Goal: Task Accomplishment & Management: Complete application form

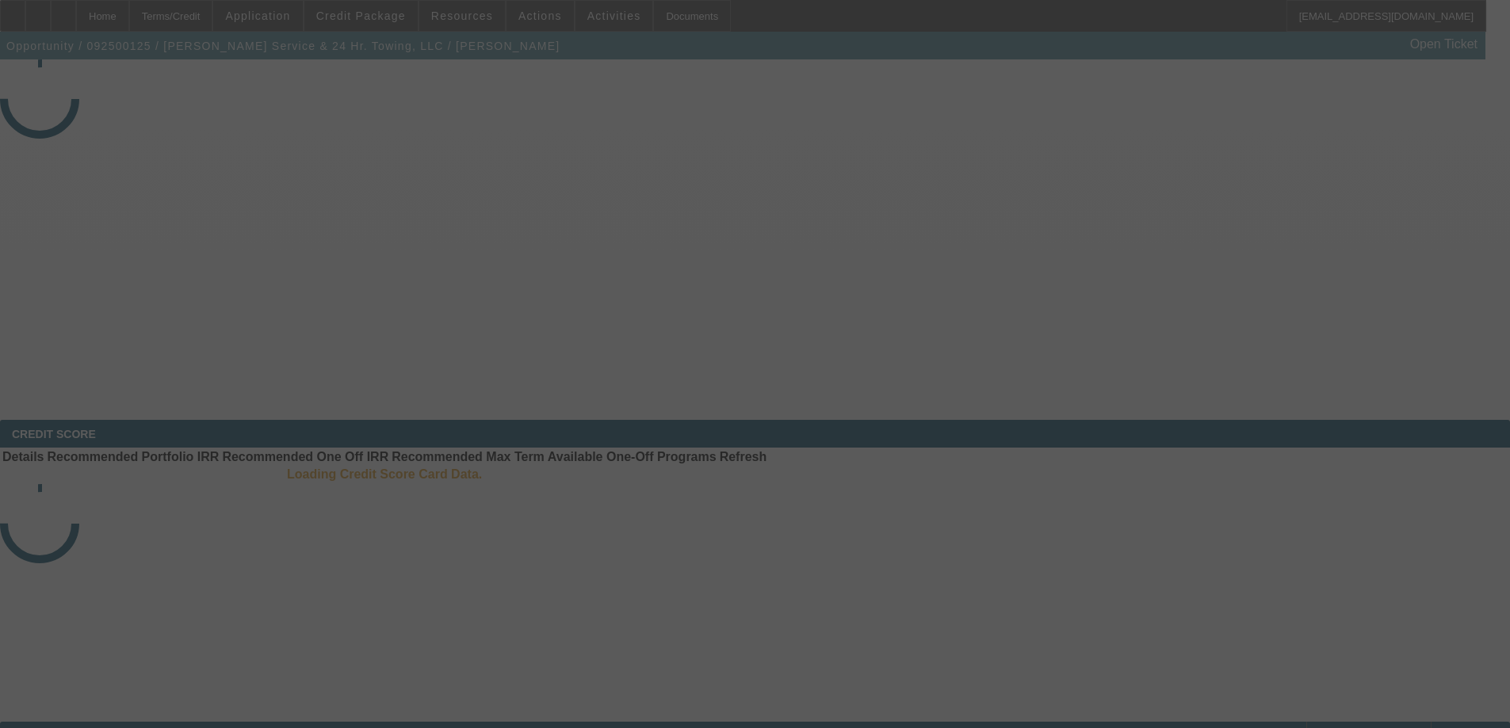
select select "3"
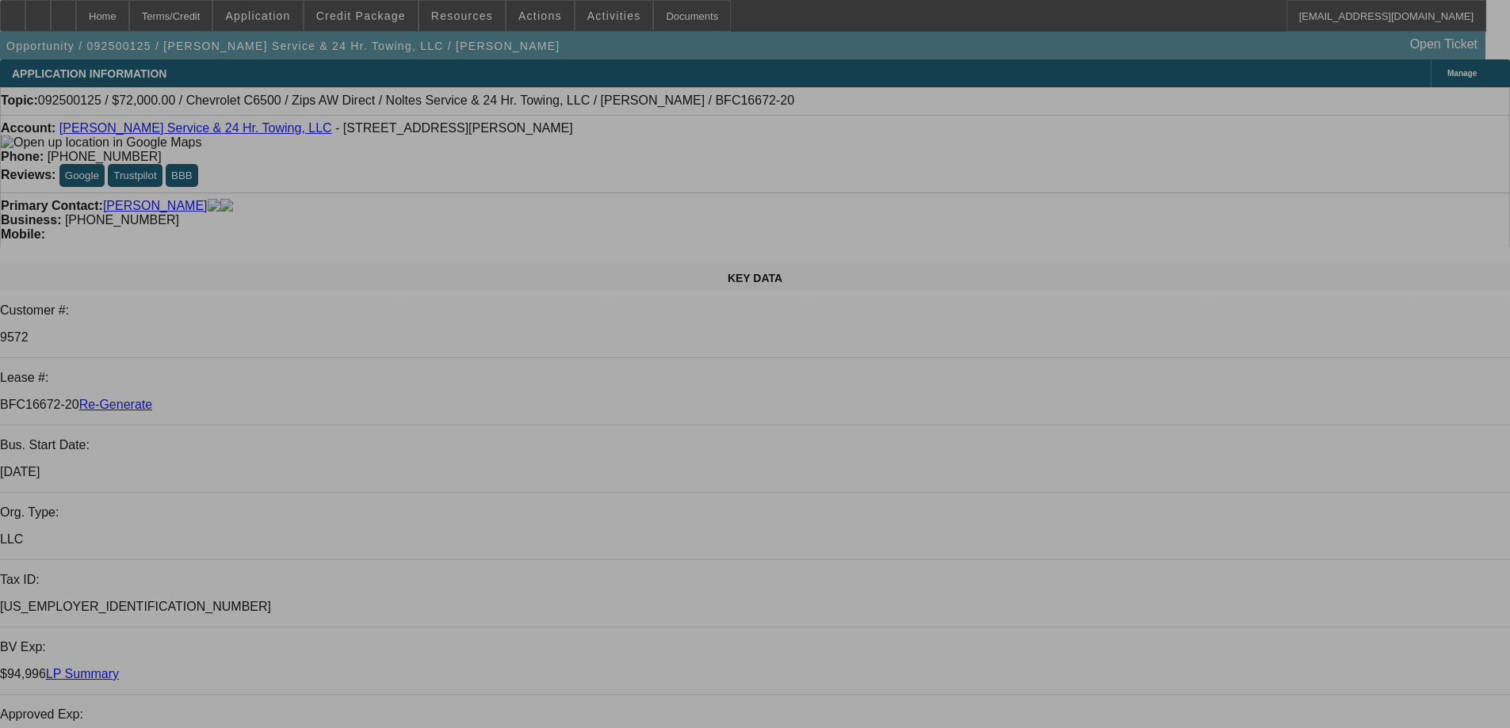
select select "0"
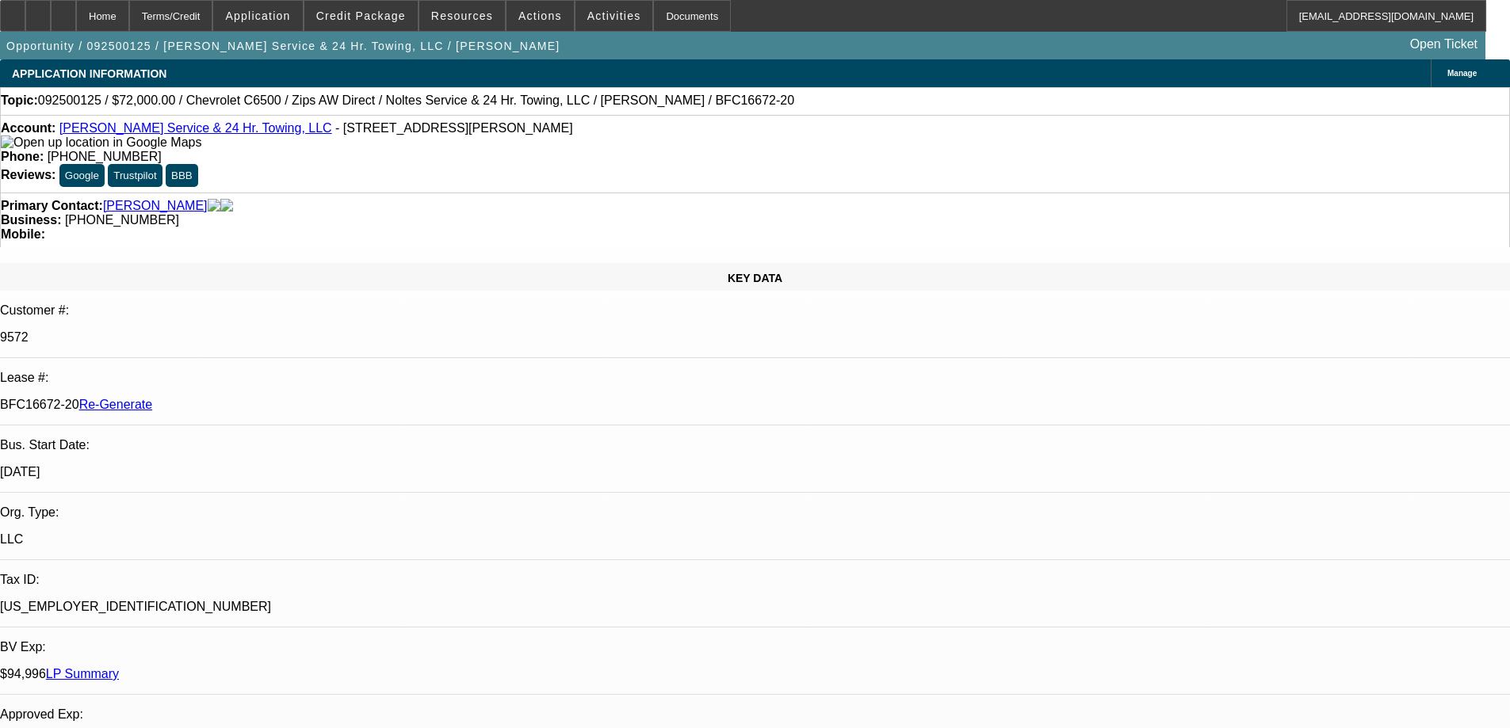
select select "2"
select select "0"
select select "6"
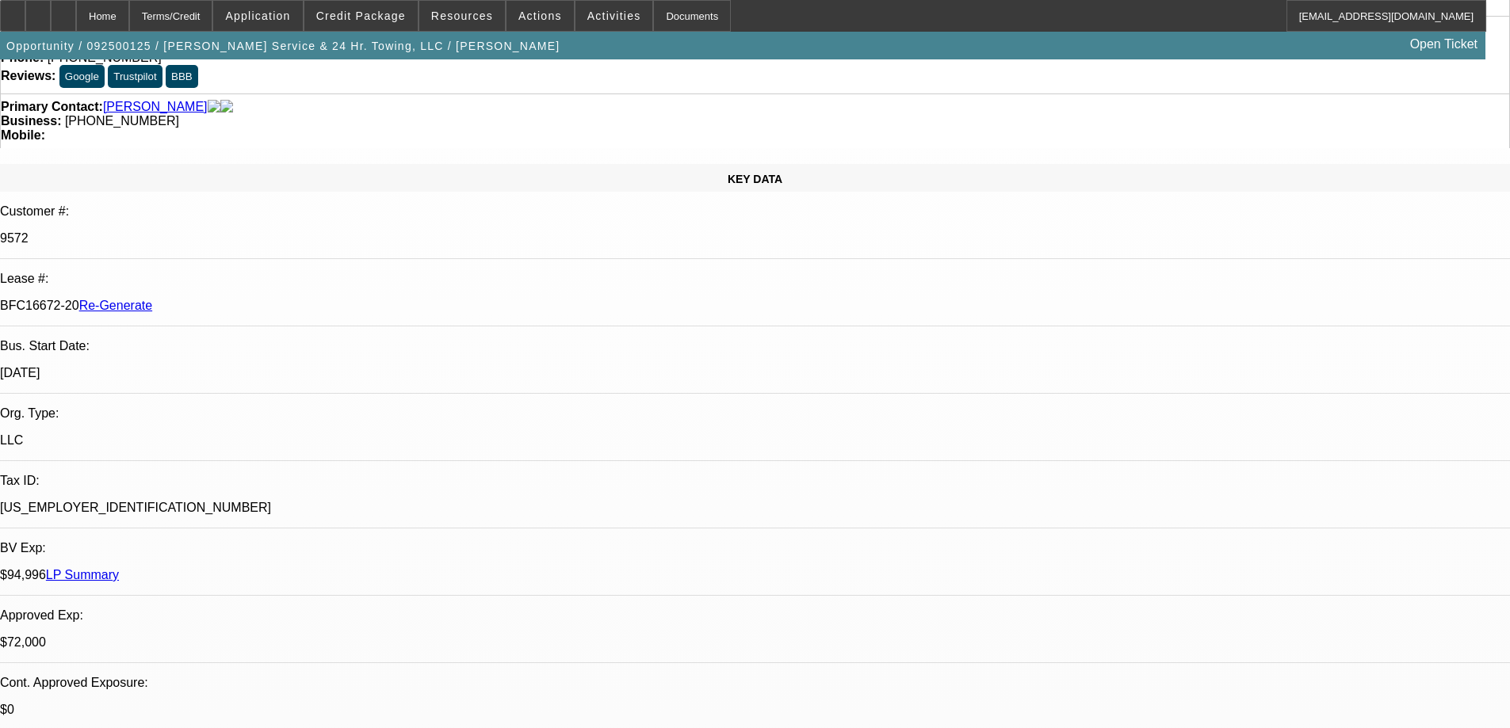
scroll to position [317, 0]
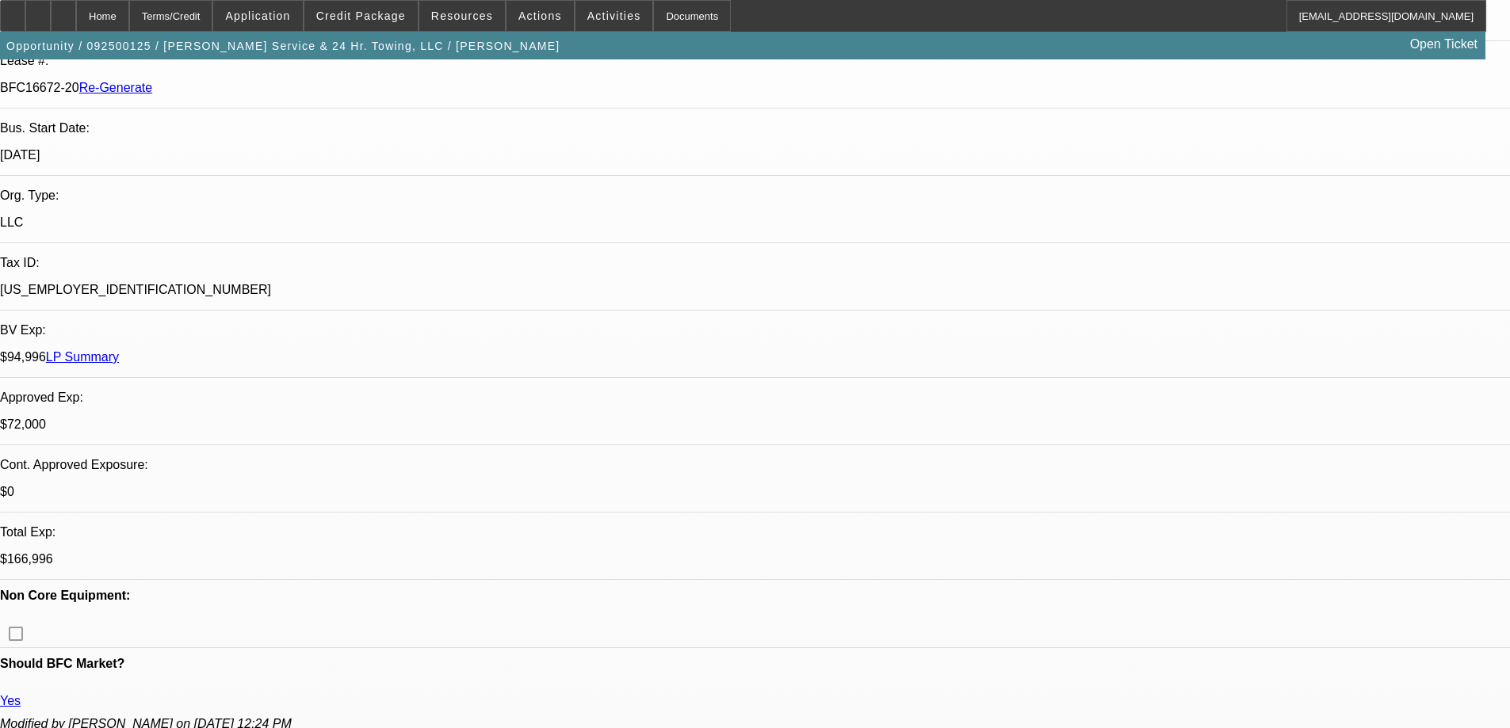
click at [681, 16] on div "Documents" at bounding box center [692, 16] width 78 height 32
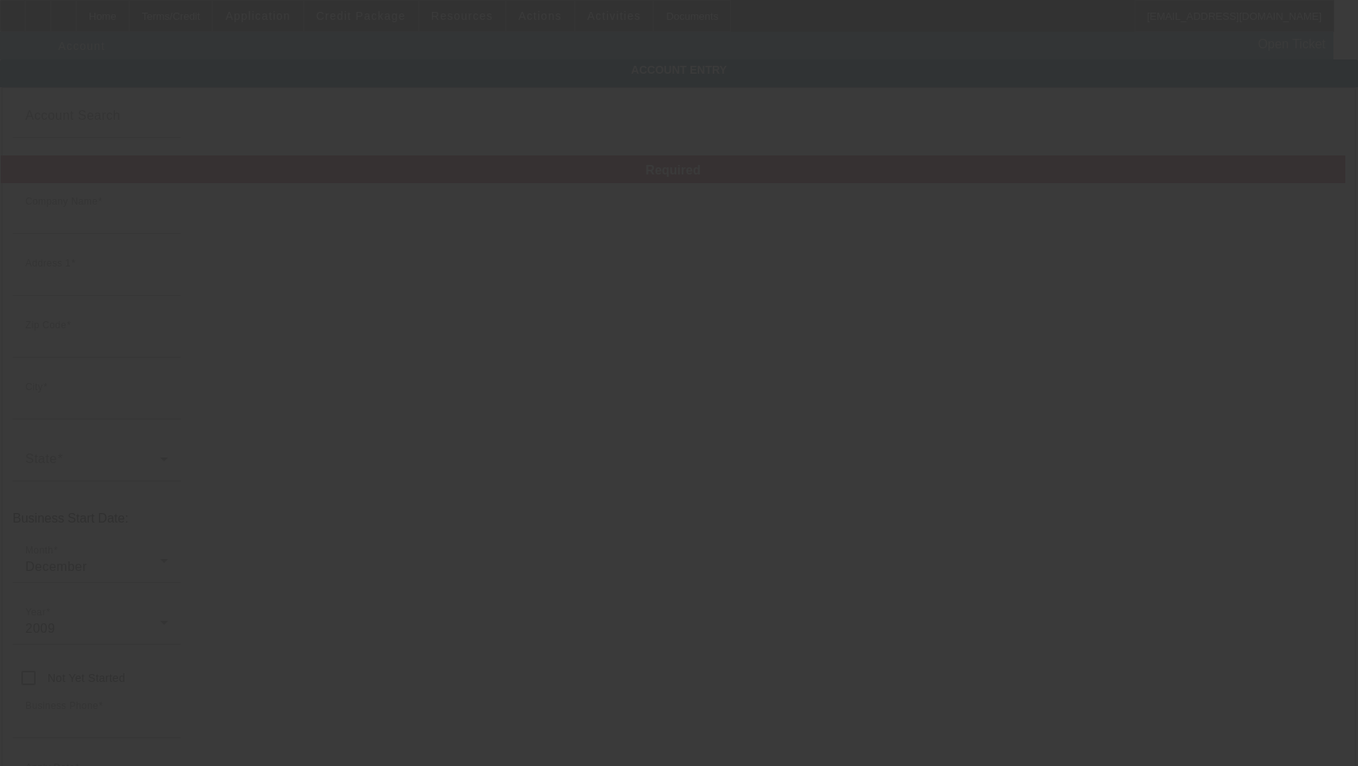
type input "[PERSON_NAME] Service & 24 Hr. Towing, LLC"
type input "[STREET_ADDRESS][PERSON_NAME]"
type input "54901"
type input "Oshkosh"
type input "[PHONE_NUMBER]"
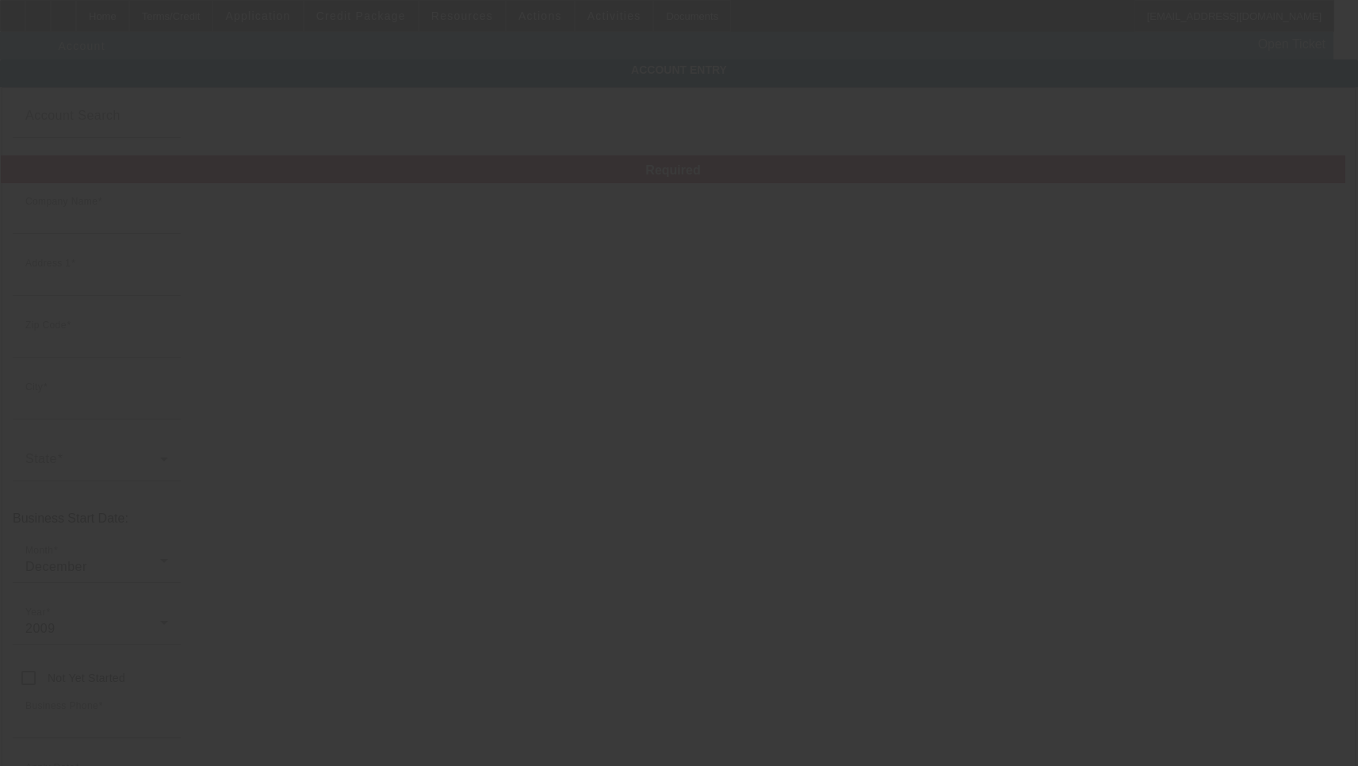
type input "[EMAIL_ADDRESS][DOMAIN_NAME]"
type input "Winnebago"
type input "[PHONE_NUMBER]"
type input "[US_EMPLOYER_IDENTIFICATION_NUMBER]"
type input "[URL][DOMAIN_NAME]"
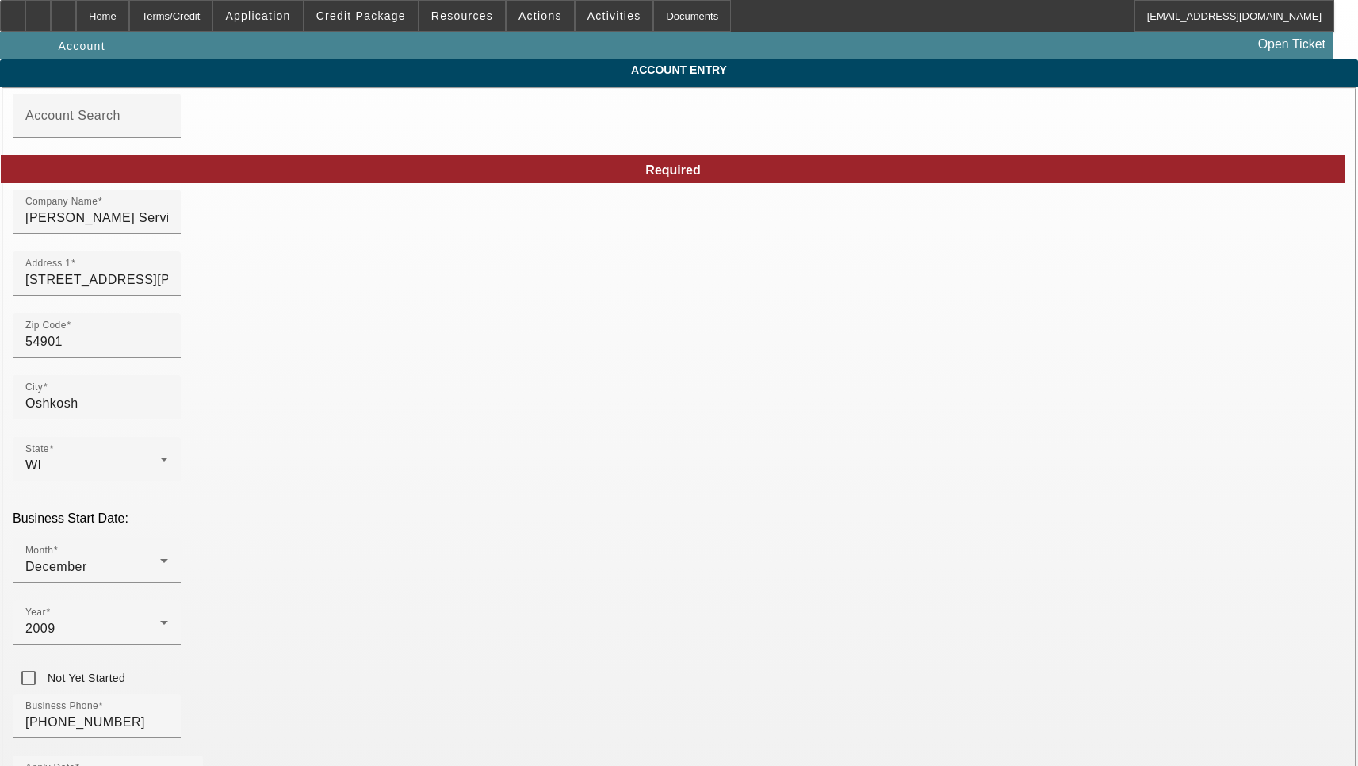
type input "[DATE]"
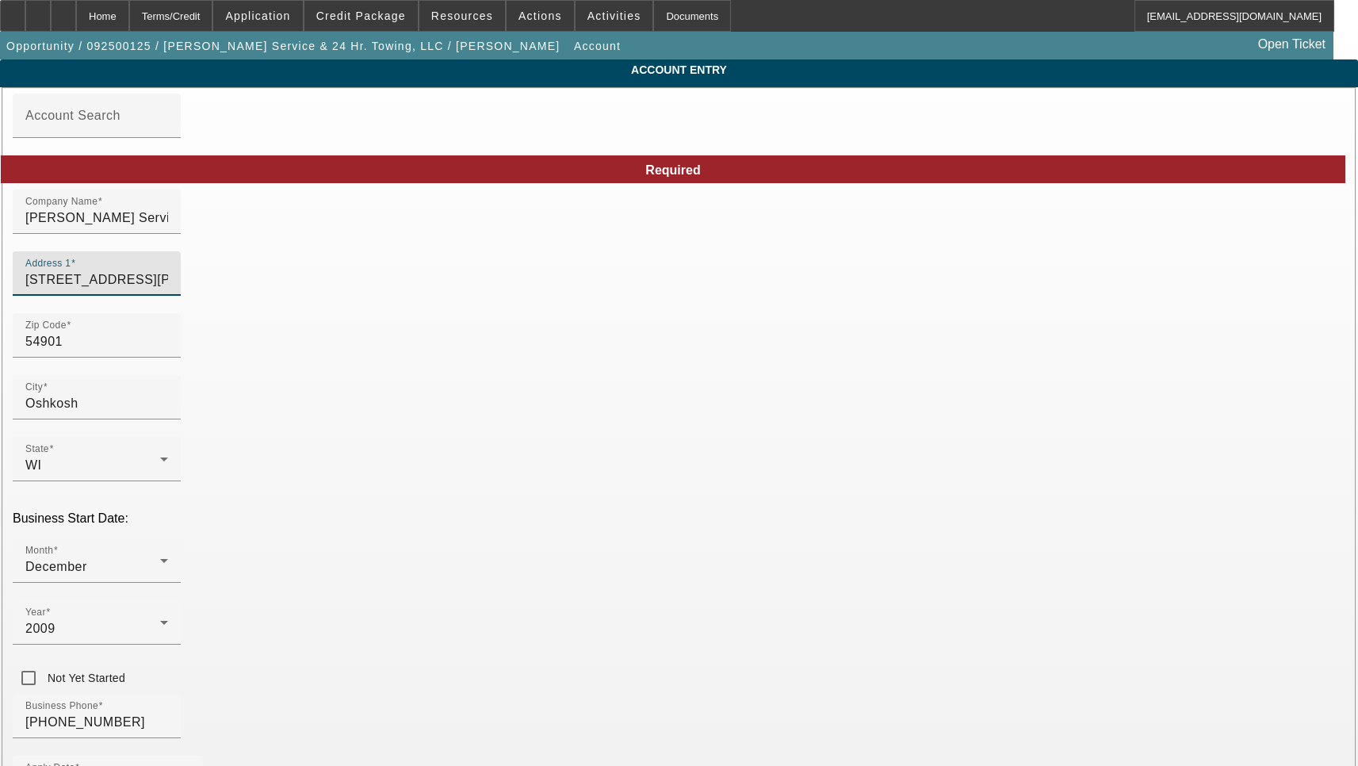
click at [168, 287] on input "[STREET_ADDRESS][PERSON_NAME]" at bounding box center [96, 279] width 143 height 19
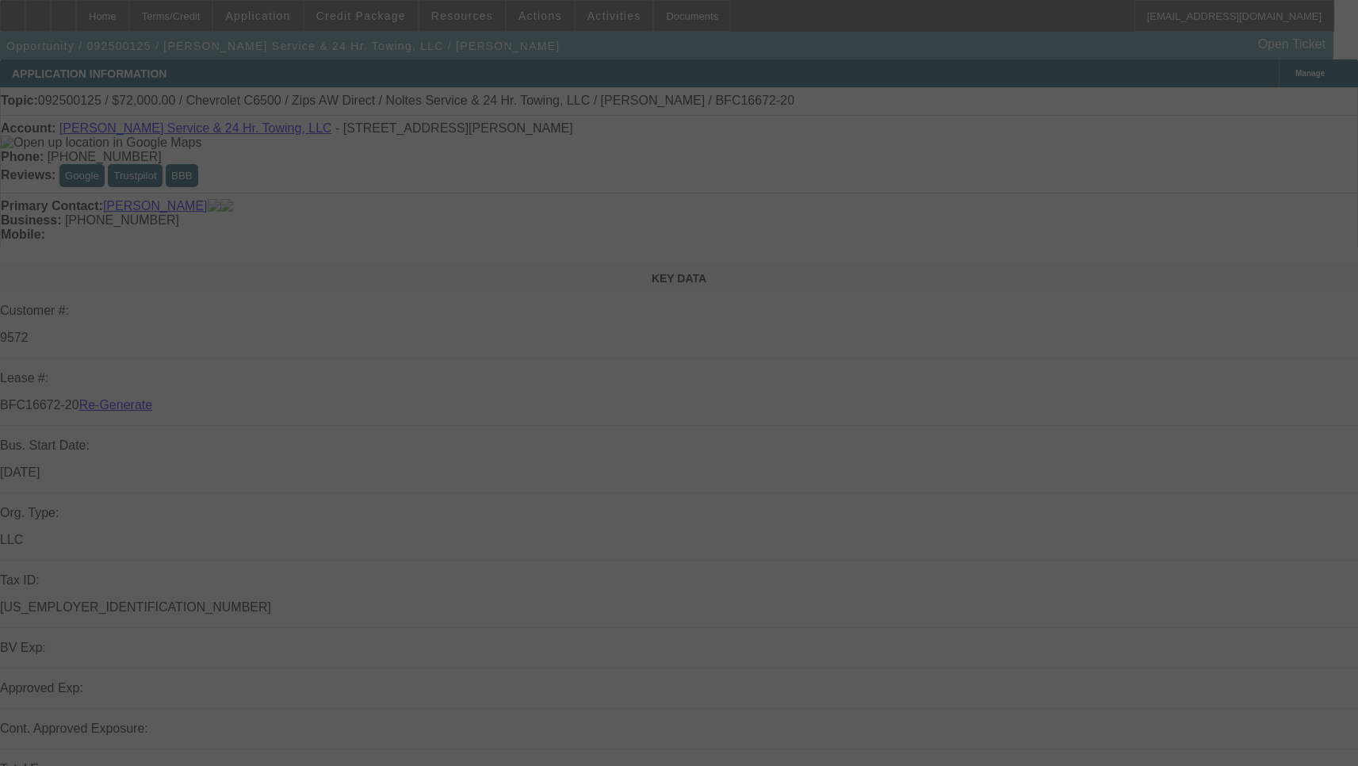
select select "3"
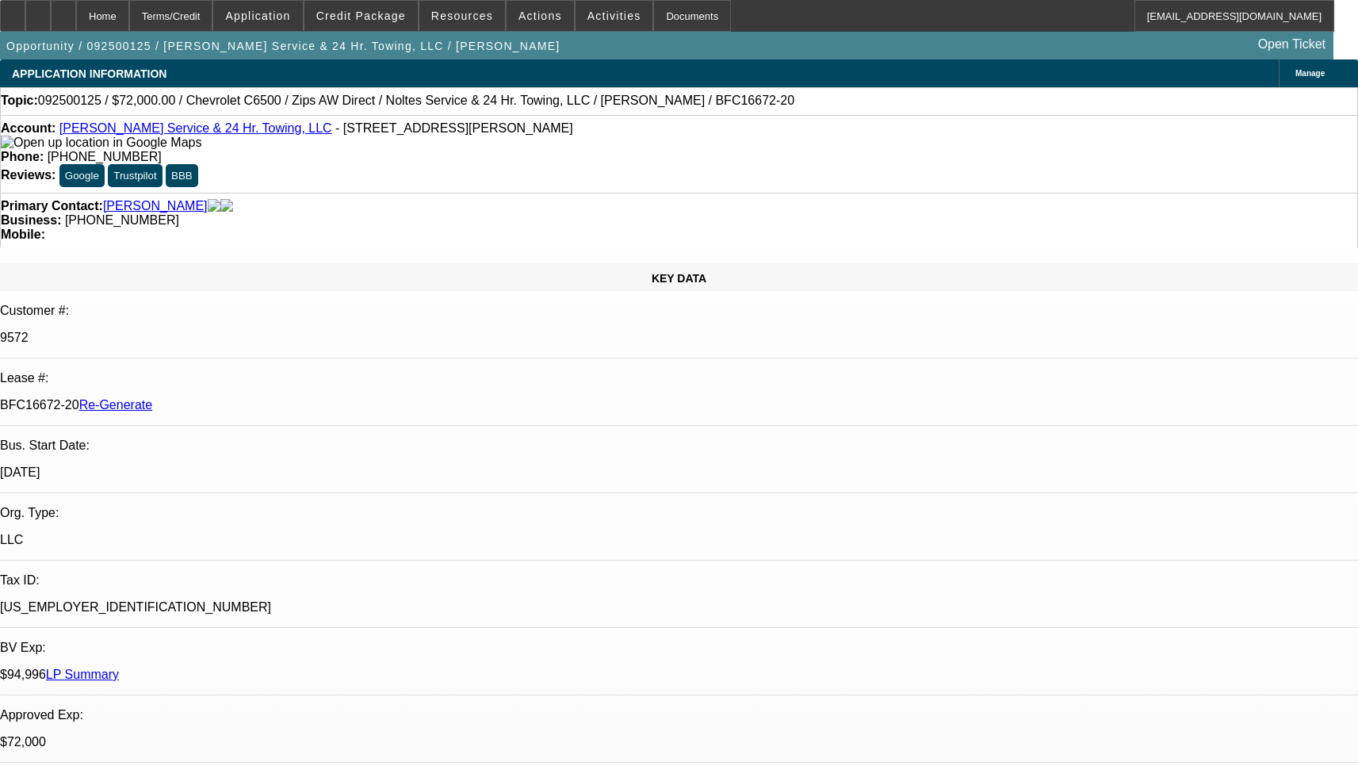
select select "0"
select select "2"
select select "0"
select select "6"
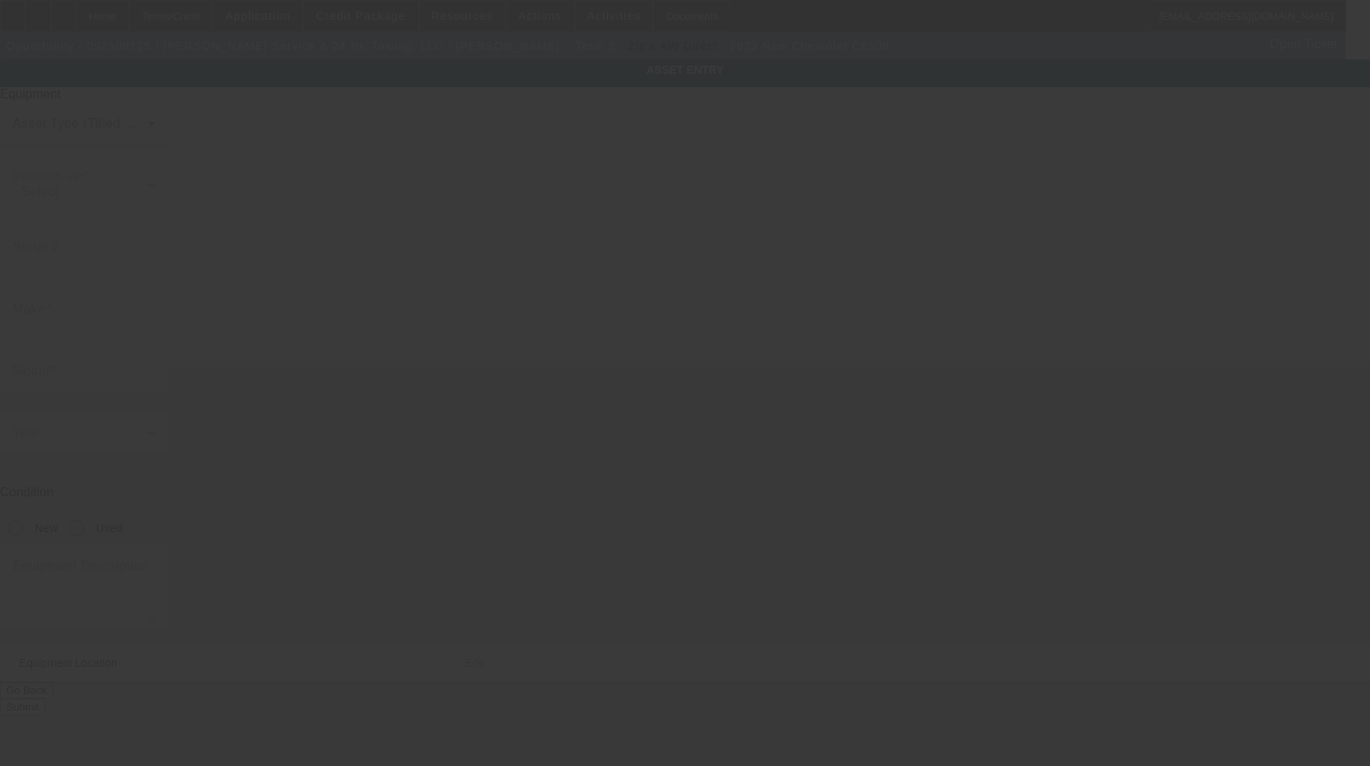
type input "1HTKHPVM1PH460952"
type input "Chevrolet"
type input "C6500"
radio input "true"
type textarea "w/"
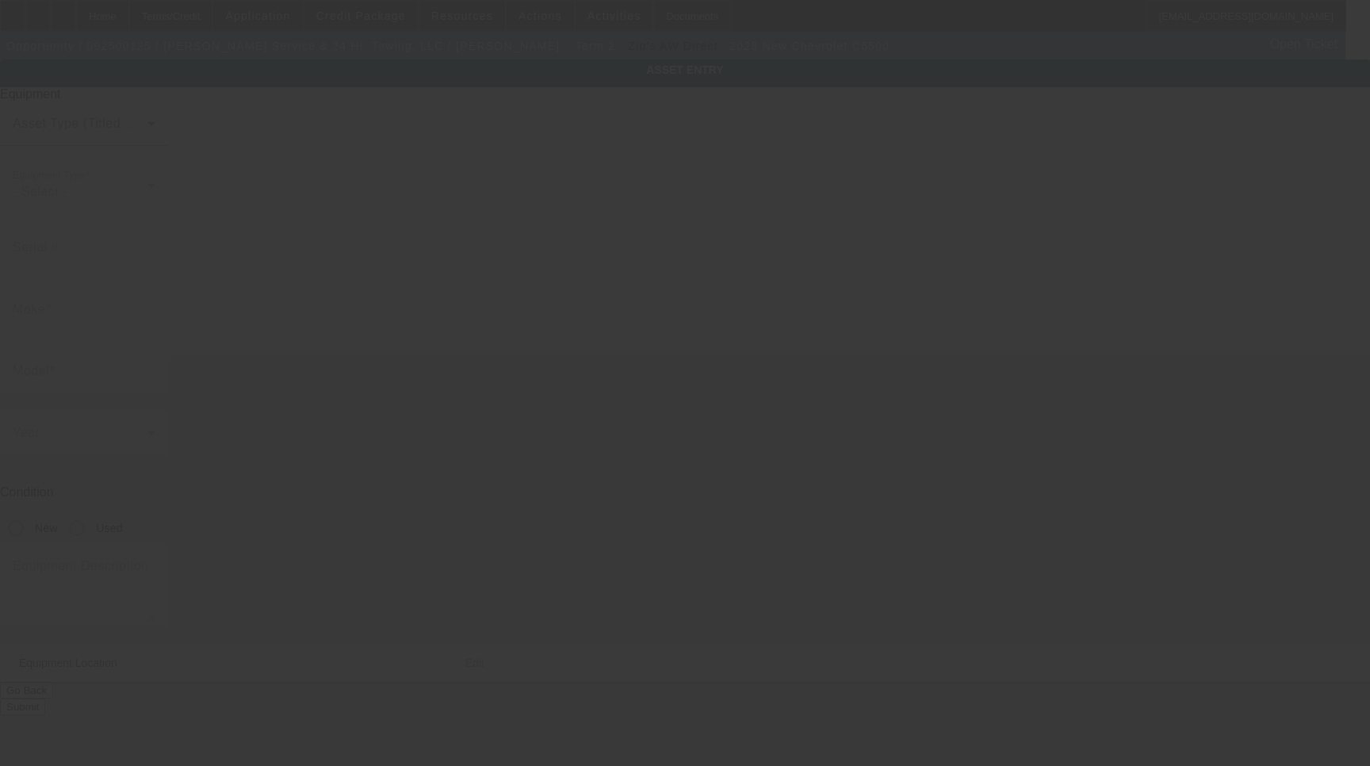
type input "[STREET_ADDRESS][PERSON_NAME]"
type input "Oshkosh"
type input "54901"
type input "Winnebago"
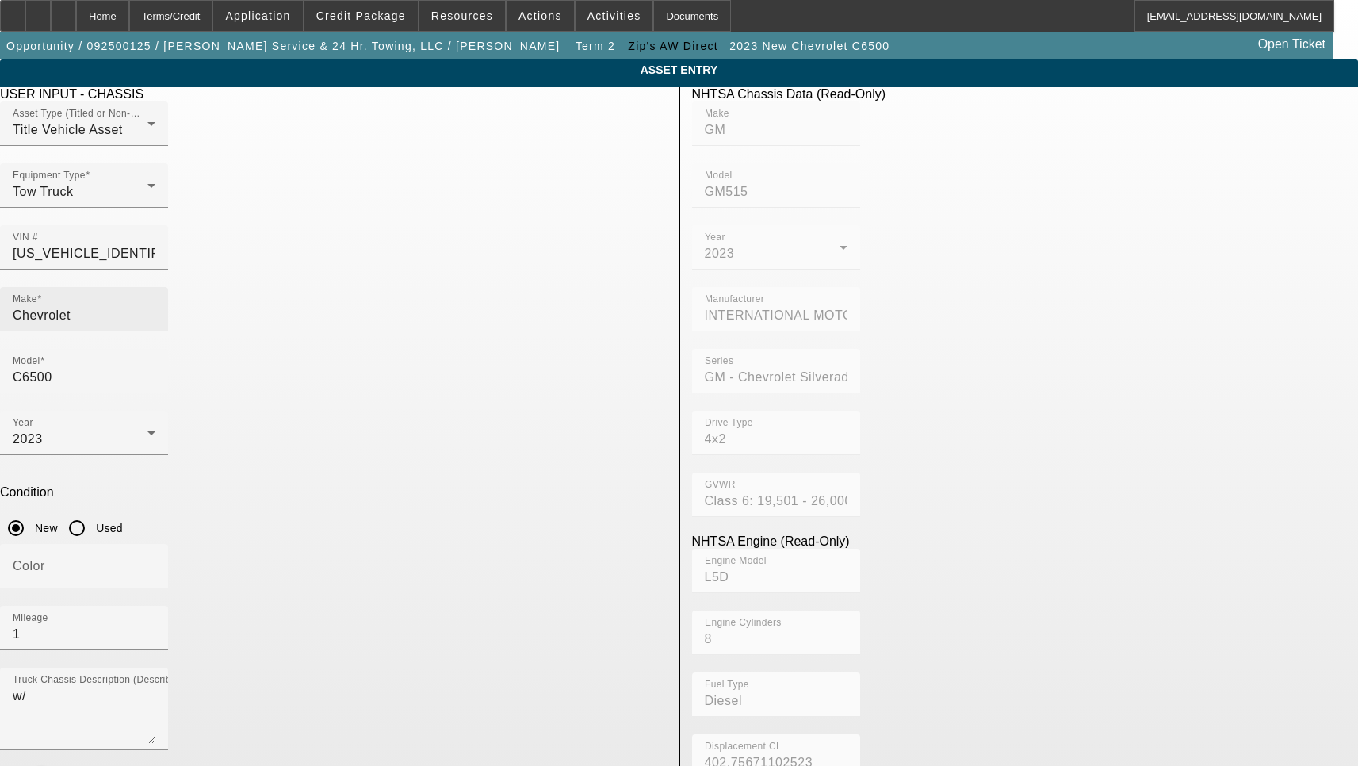
click at [155, 306] on input "Chevrolet" at bounding box center [84, 315] width 143 height 19
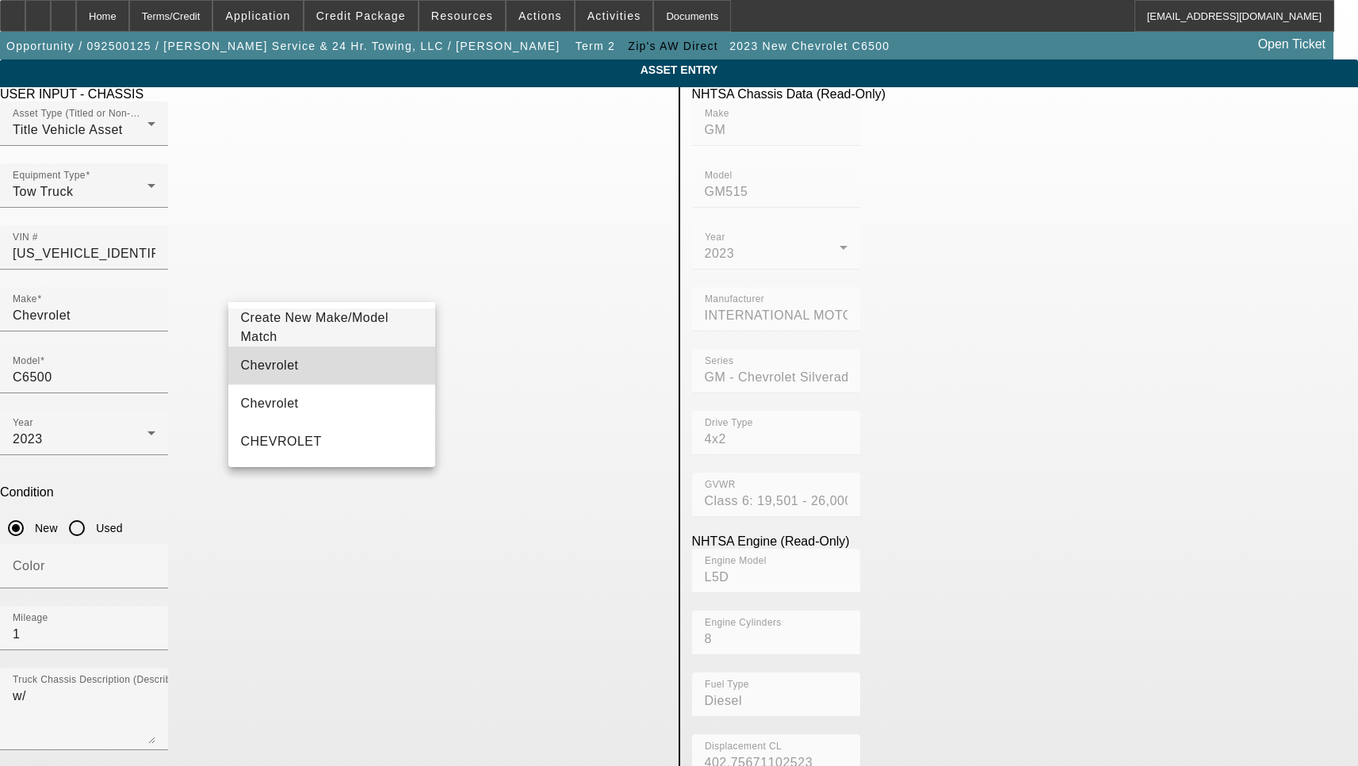
click at [307, 357] on mat-option "Chevrolet" at bounding box center [332, 365] width 208 height 38
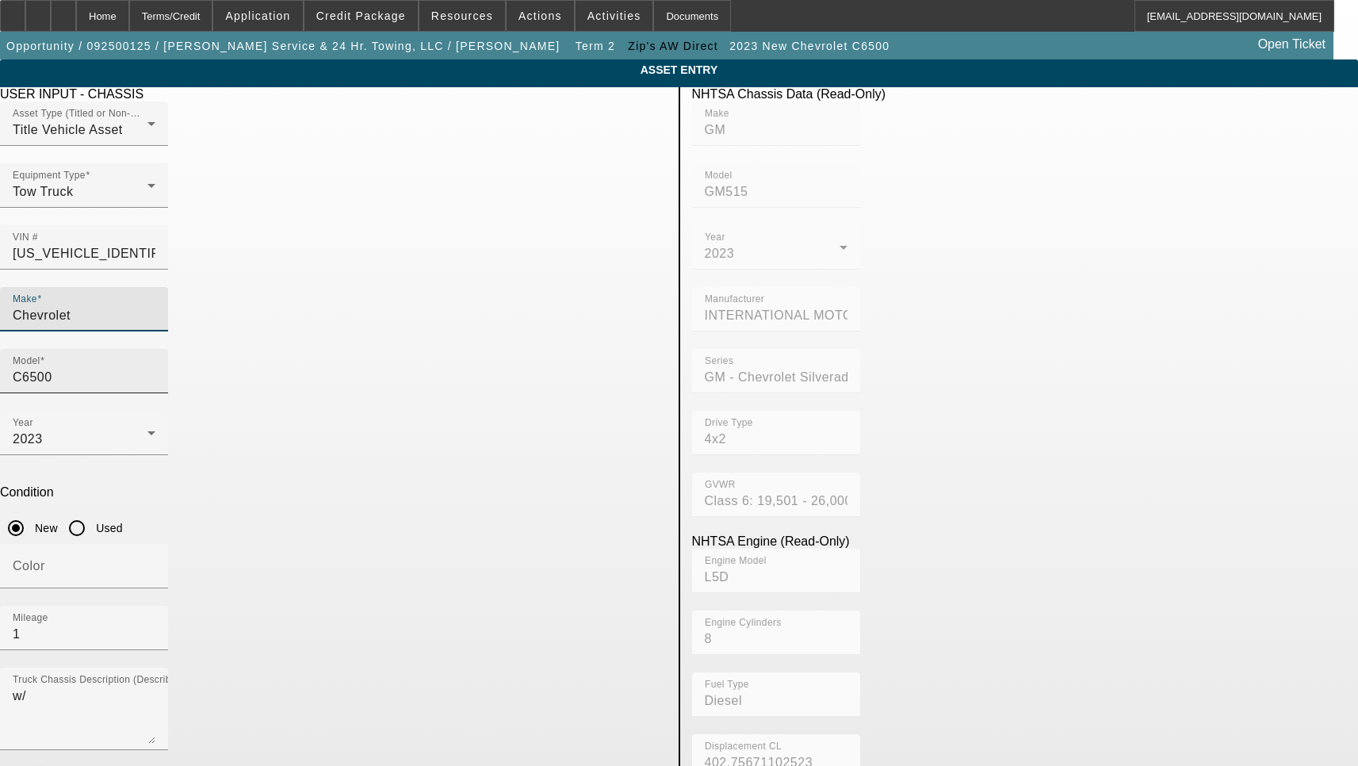
click at [155, 368] on input "C6500" at bounding box center [84, 377] width 143 height 19
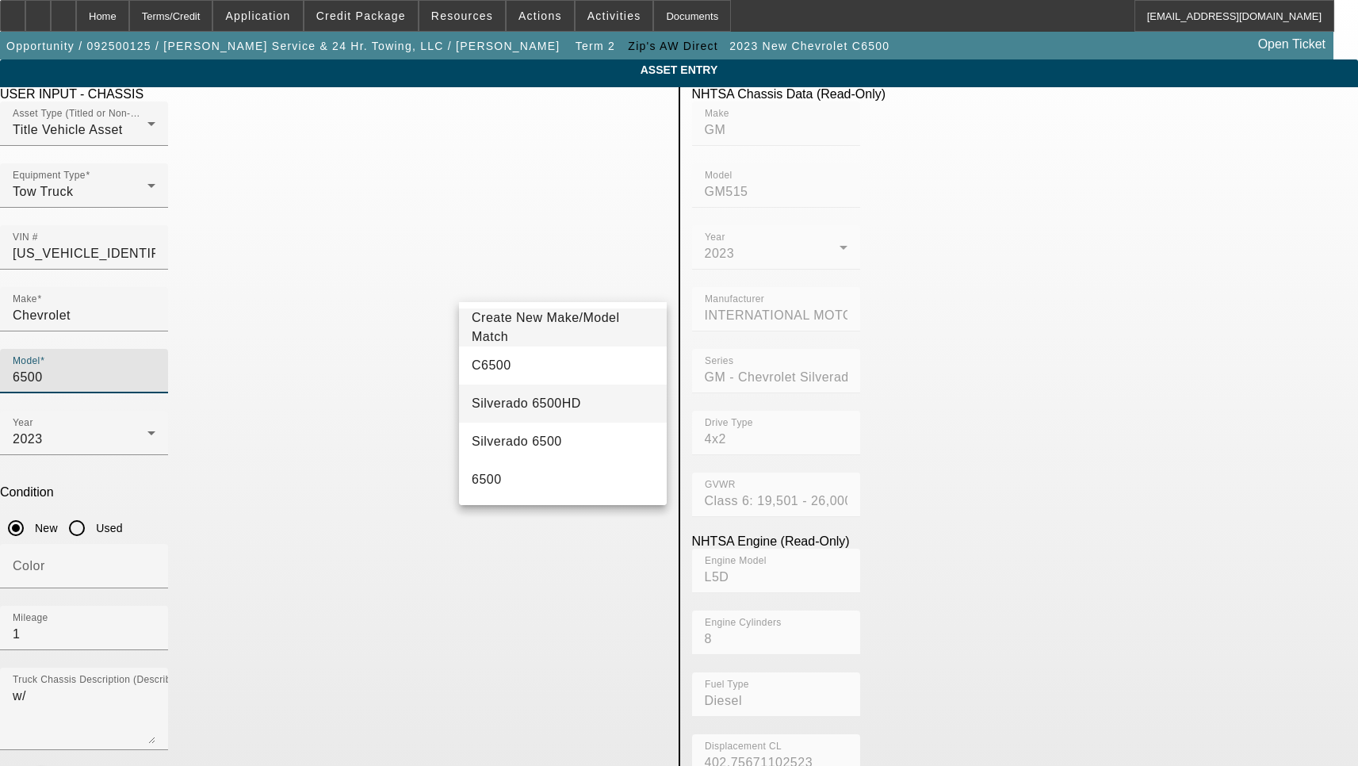
click at [504, 405] on span "Silverado 6500HD" at bounding box center [526, 402] width 109 height 13
type input "Silverado 6500HD"
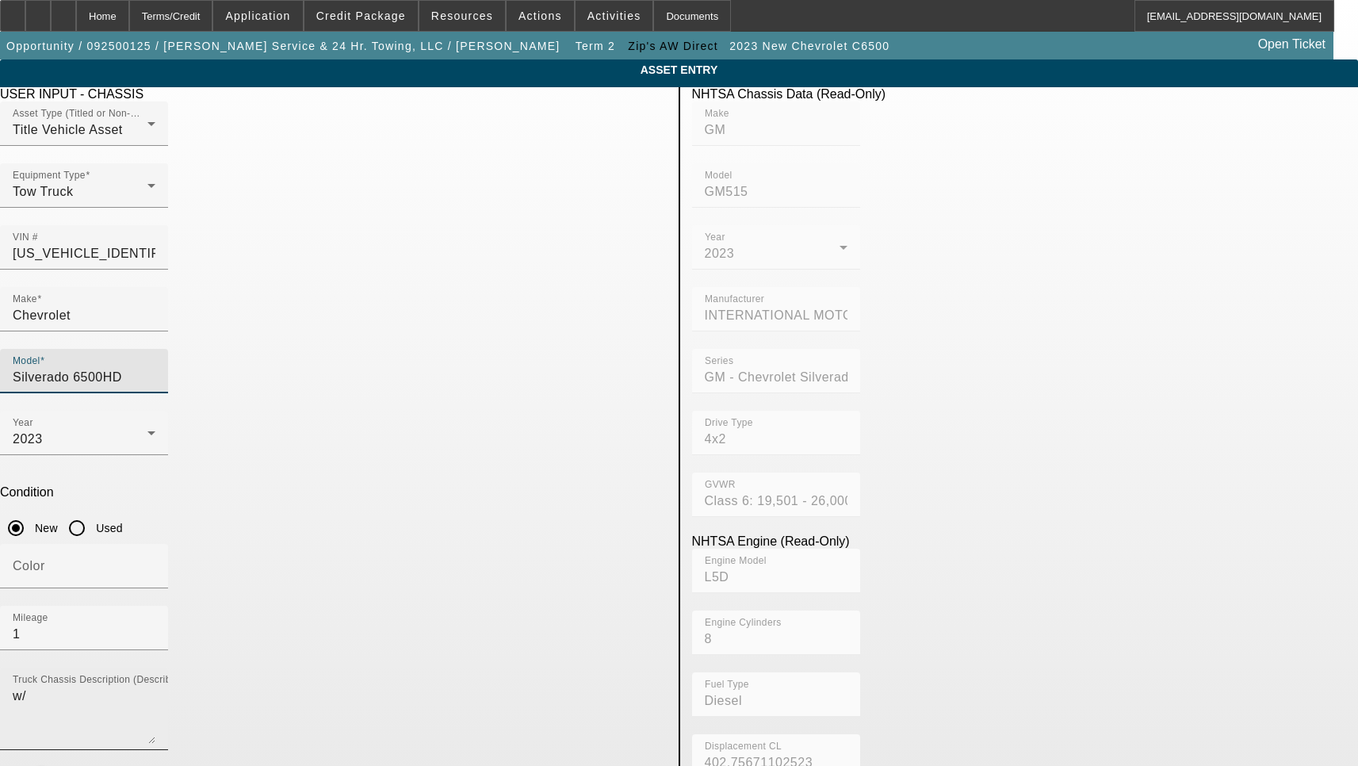
click at [155, 686] on textarea "w/" at bounding box center [84, 714] width 143 height 57
type textarea "with:"
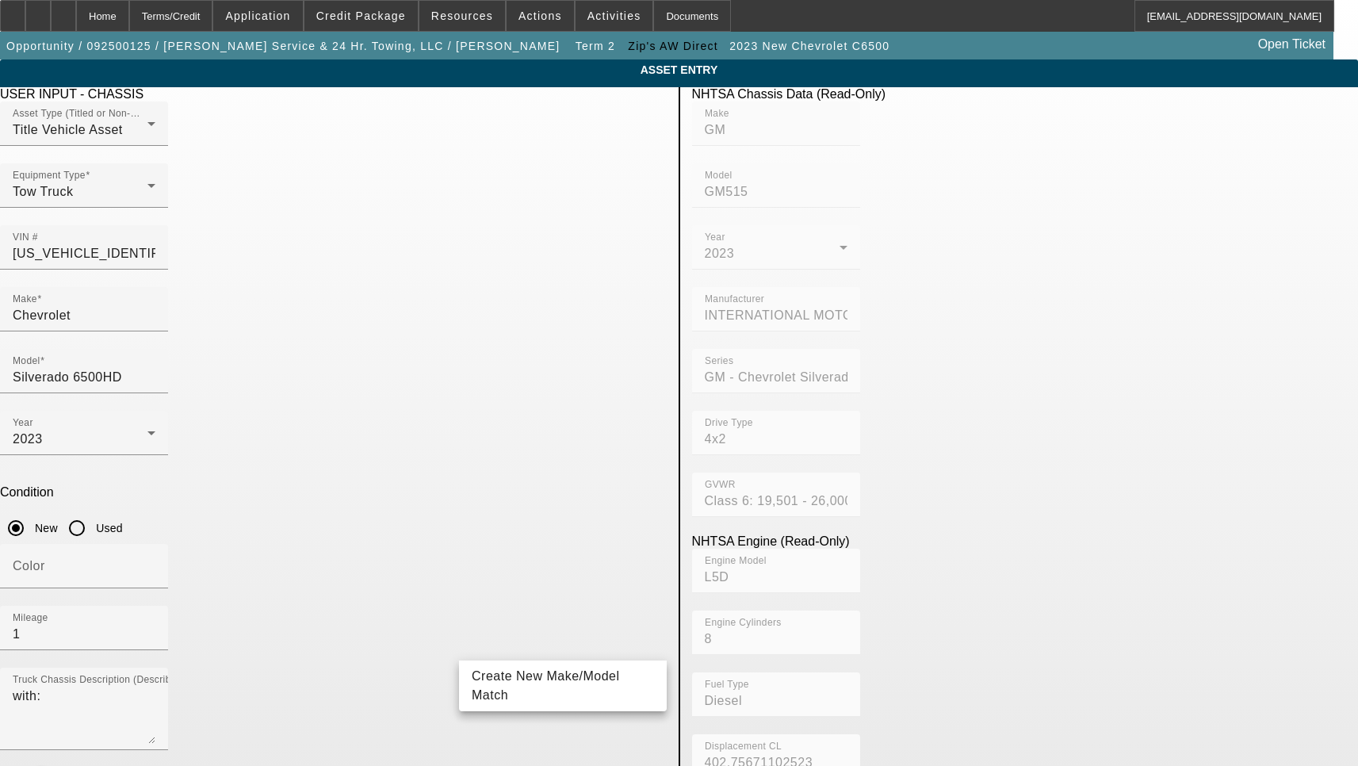
type input "2"
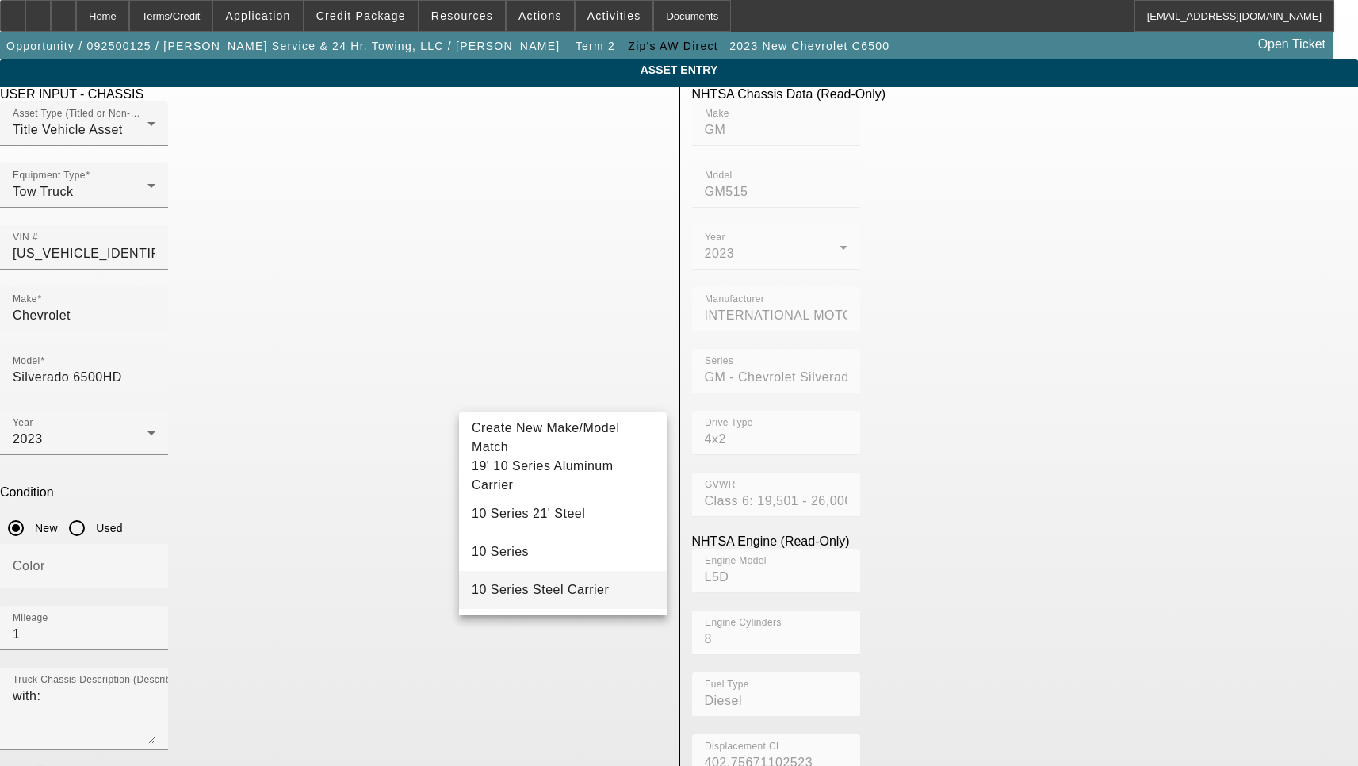
click at [568, 587] on span "10 Series Steel Carrier" at bounding box center [540, 589] width 137 height 13
type input "10 Series Steel Carrier"
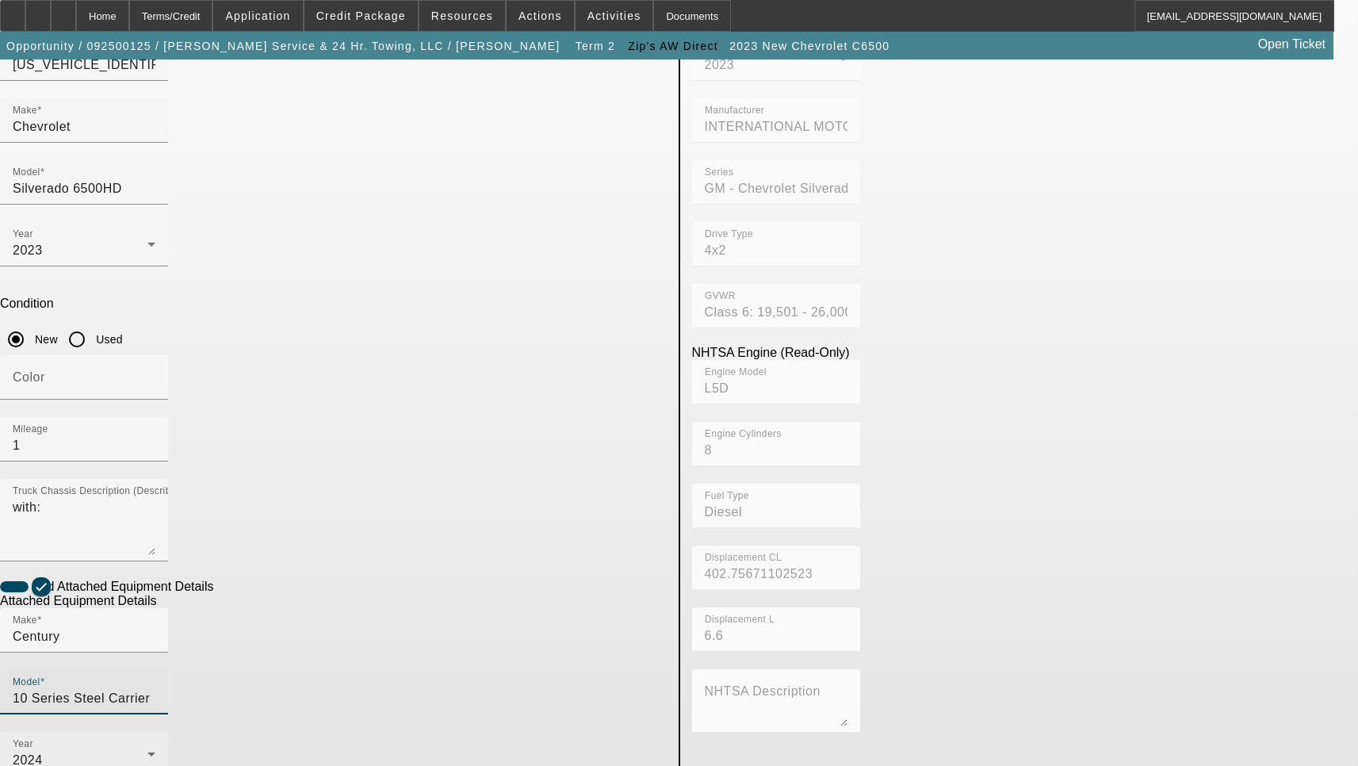
scroll to position [238, 0]
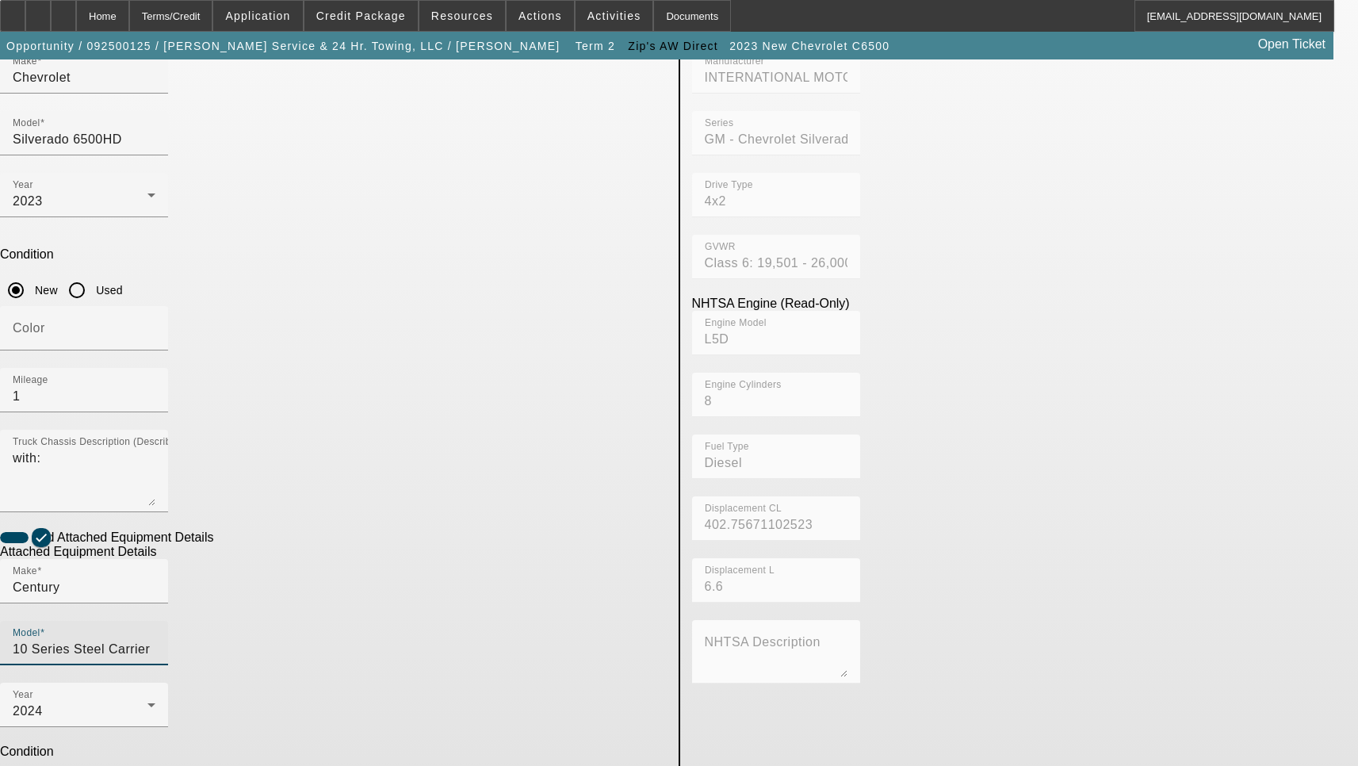
type textarea "22' Includes all options, attachments and accessories"
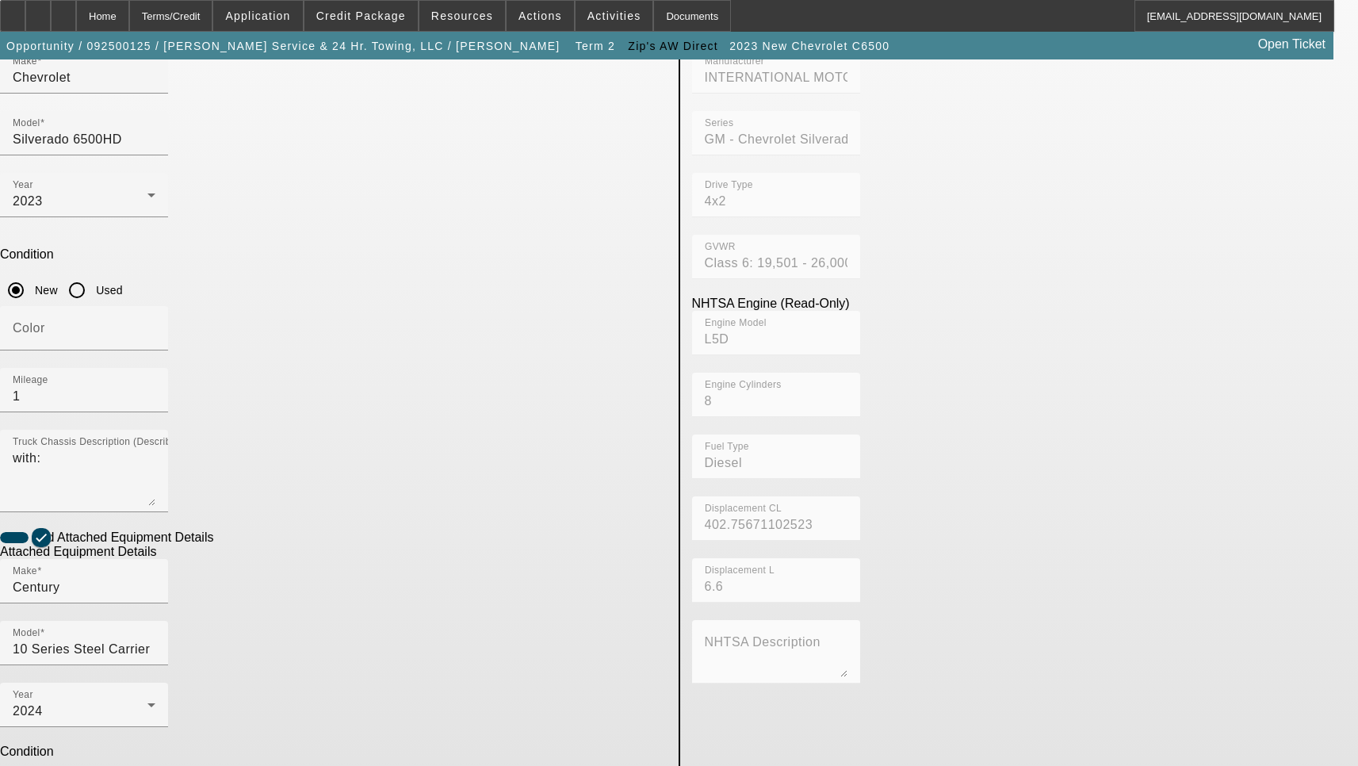
drag, startPoint x: 317, startPoint y: 524, endPoint x: 396, endPoint y: 660, distance: 157.7
click at [394, 657] on div "Attached Equipment Details Make Century Model 10 Series Steel Carrier Year 2024…" at bounding box center [333, 764] width 667 height 439
type input "ST10C2J247383"
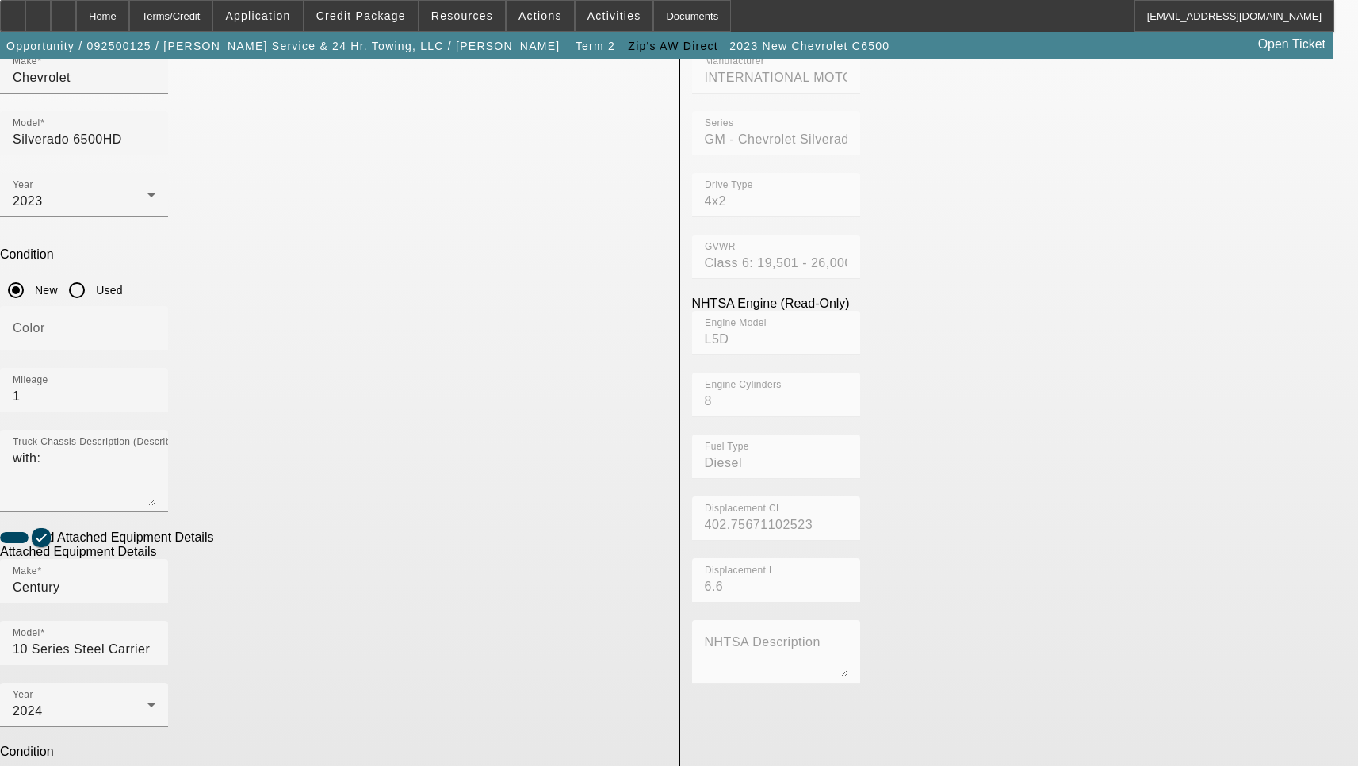
scroll to position [555, 0]
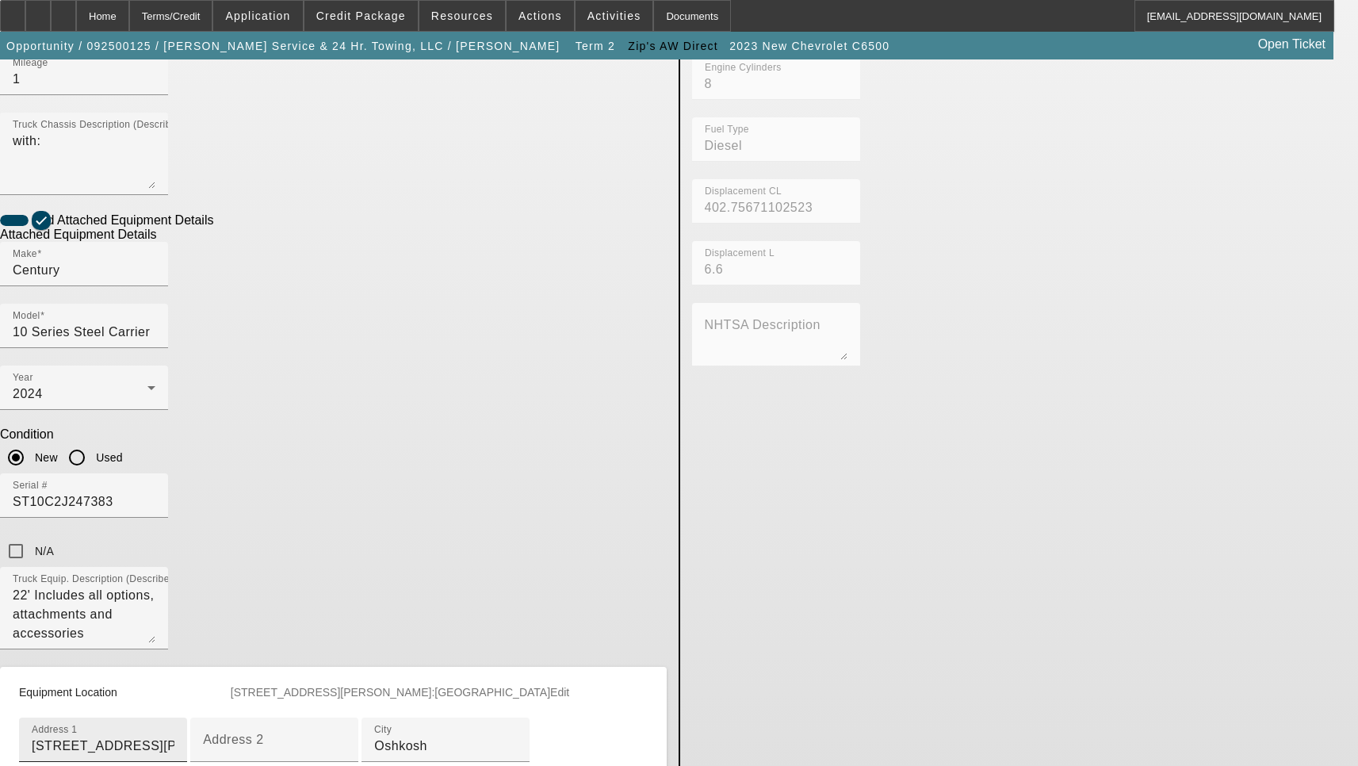
click at [174, 736] on input "2850 Jackson St" at bounding box center [103, 745] width 143 height 19
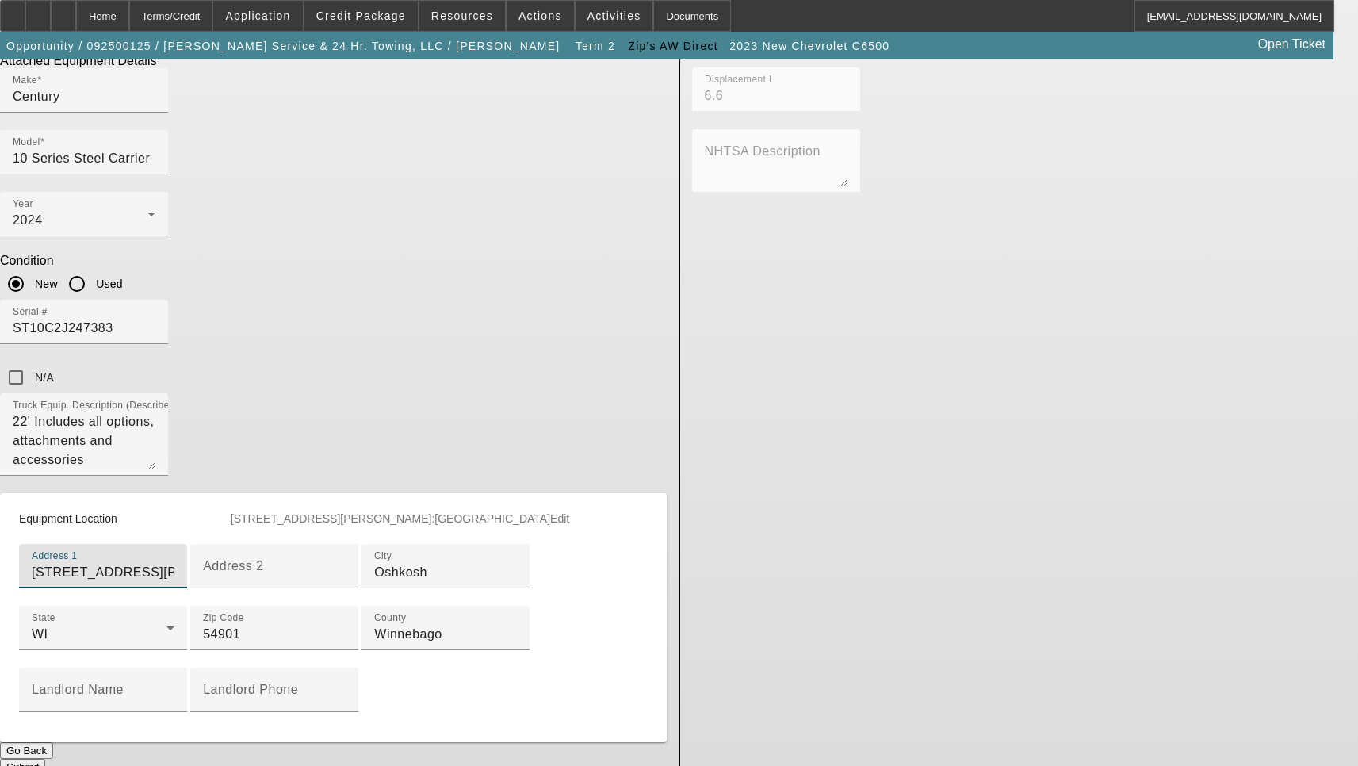
scroll to position [797, 0]
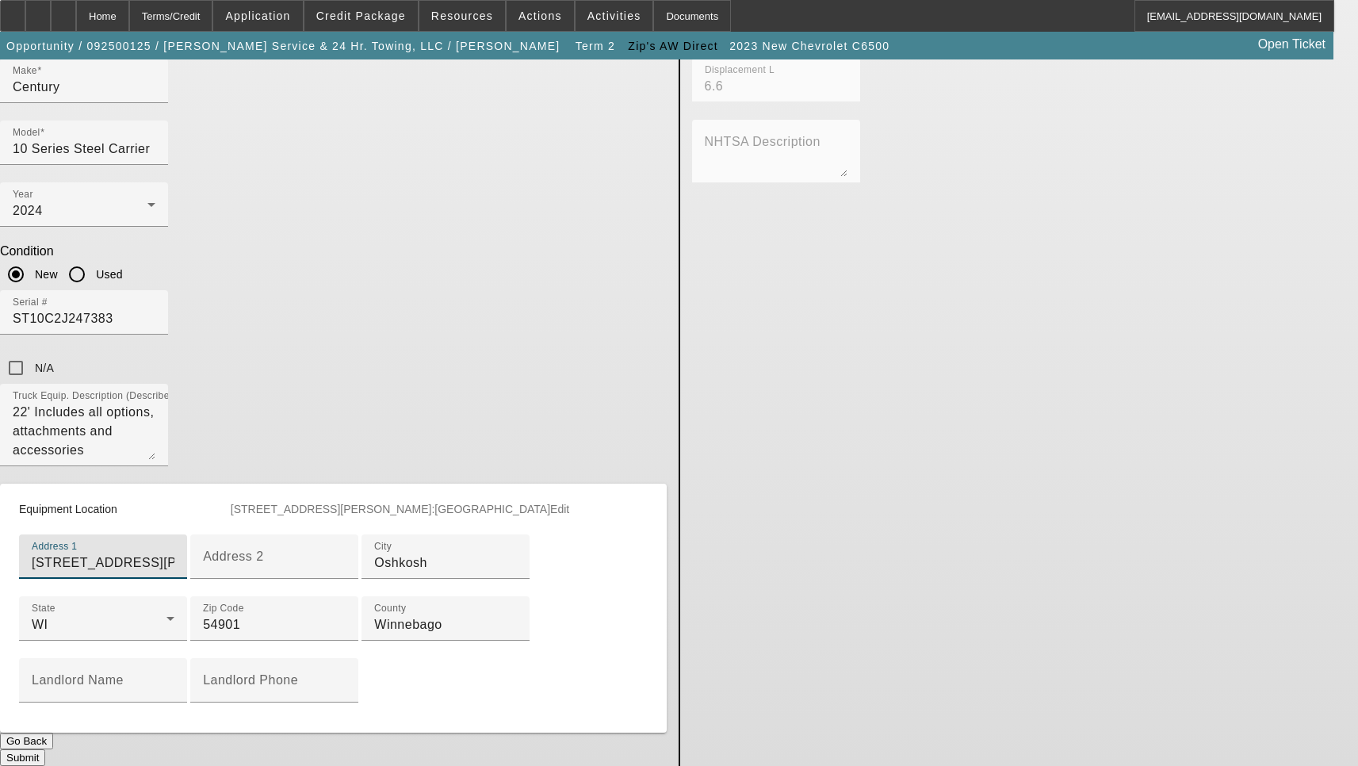
click at [45, 749] on button "Submit" at bounding box center [22, 757] width 45 height 17
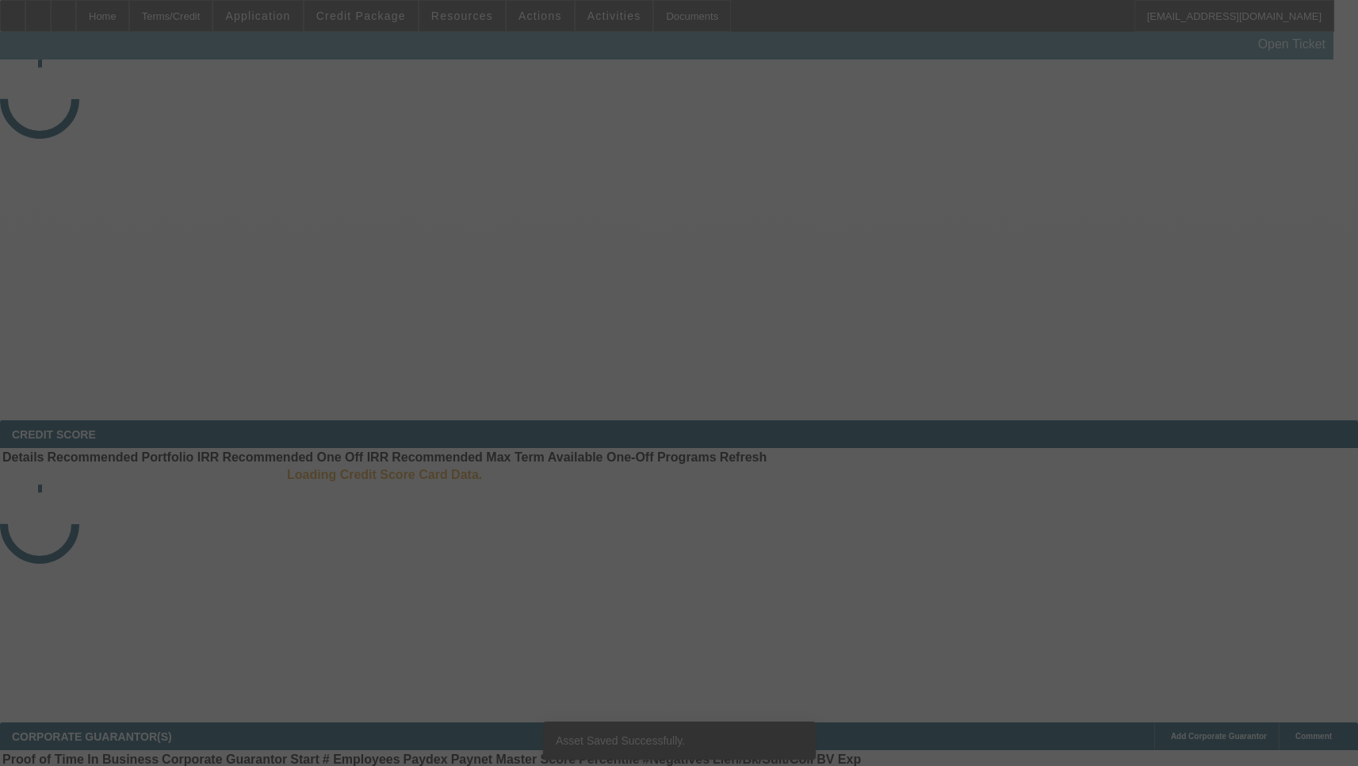
select select "3"
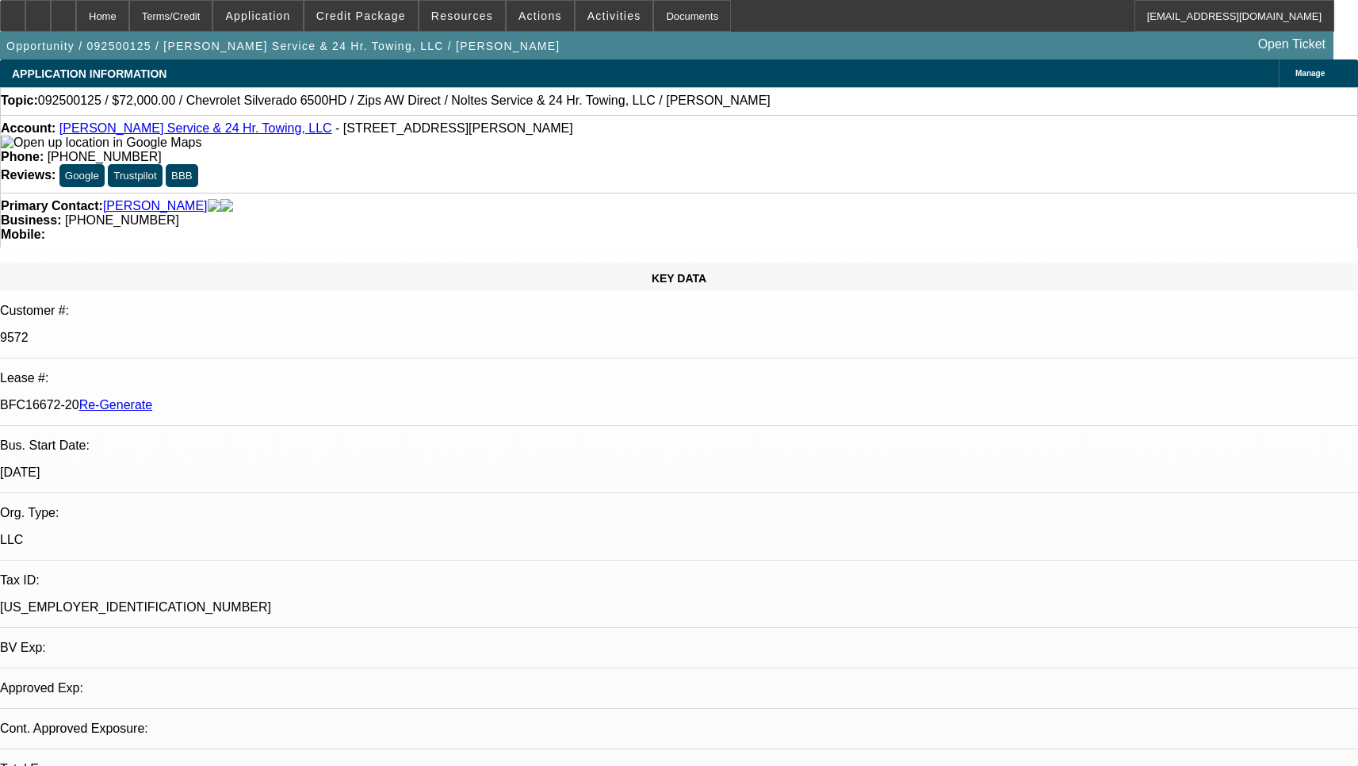
select select "0"
select select "2"
select select "0"
select select "6"
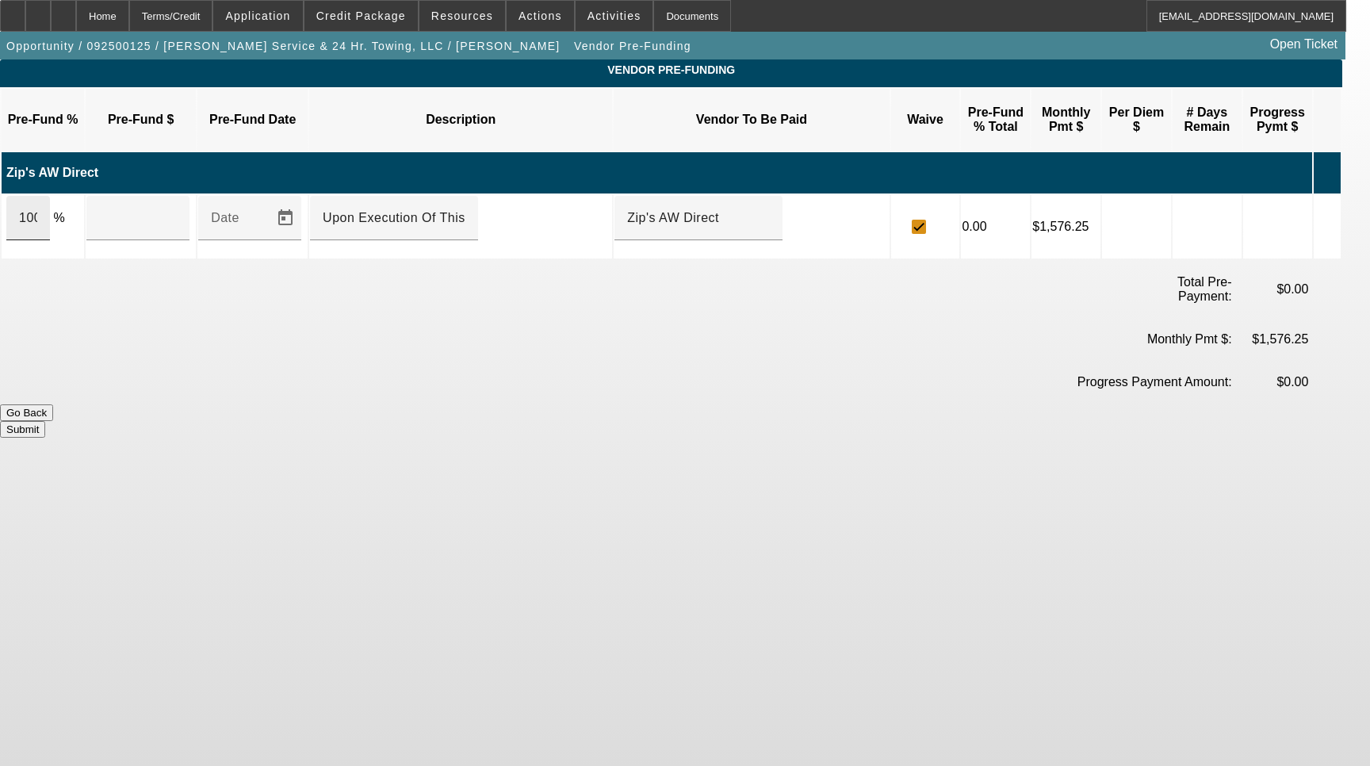
click at [50, 196] on div "100" at bounding box center [28, 218] width 44 height 44
type input "$114,500.00"
click at [45, 421] on button "Submit" at bounding box center [22, 429] width 45 height 17
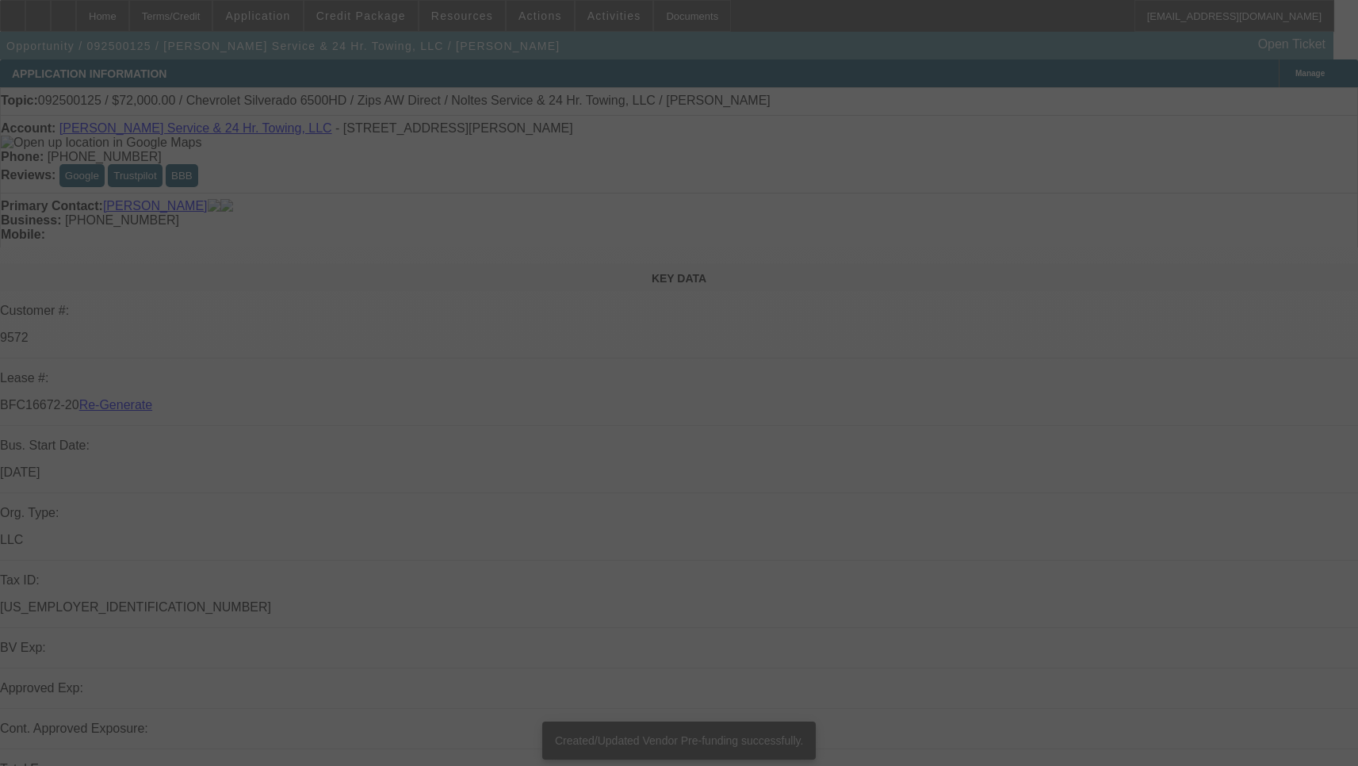
select select "3"
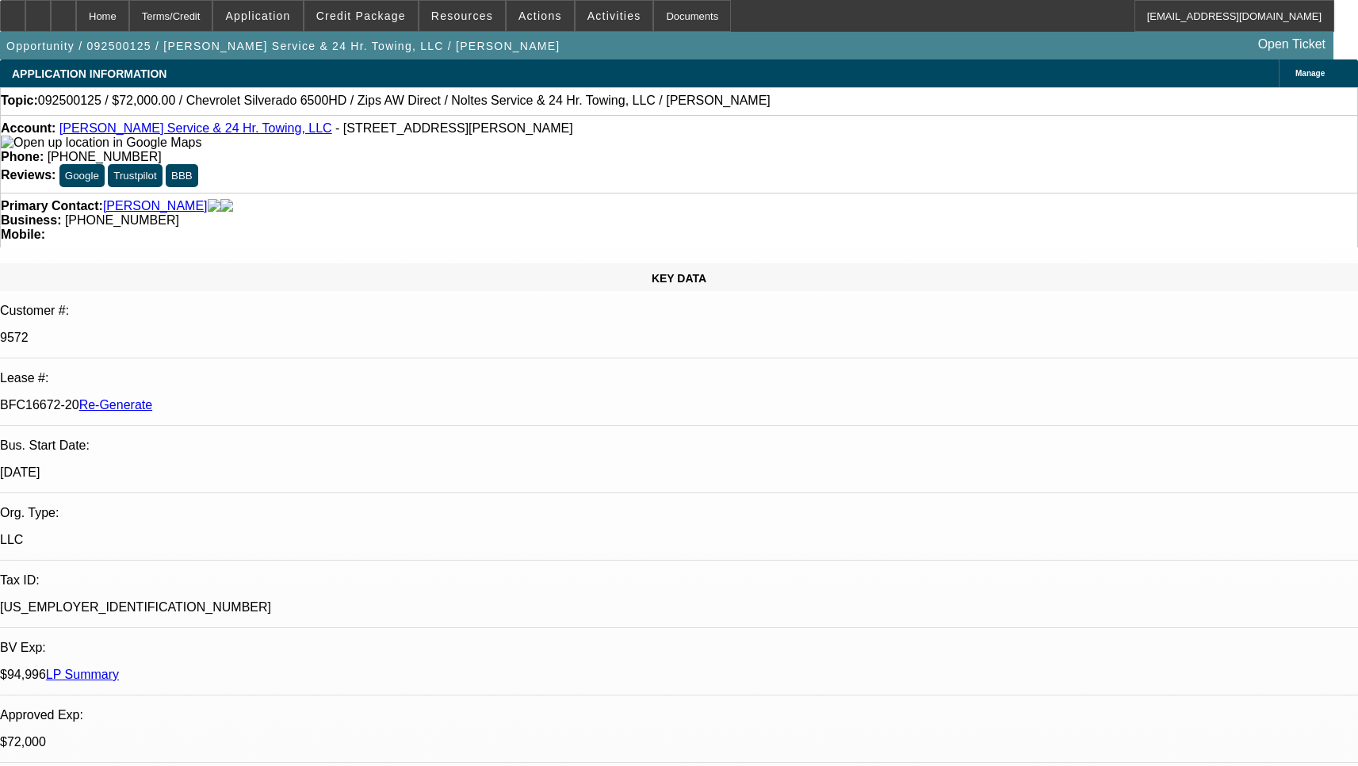
select select "0"
select select "2"
select select "0"
select select "6"
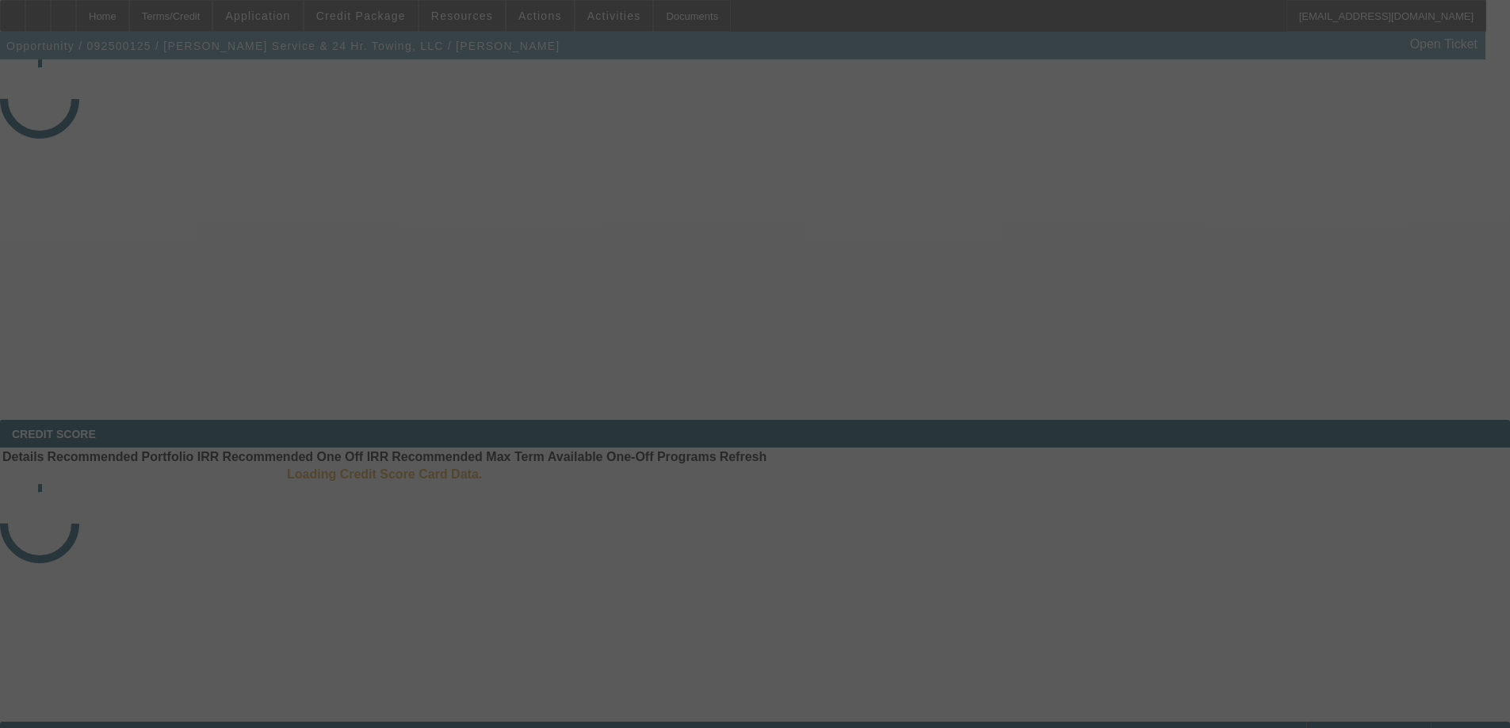
select select "3"
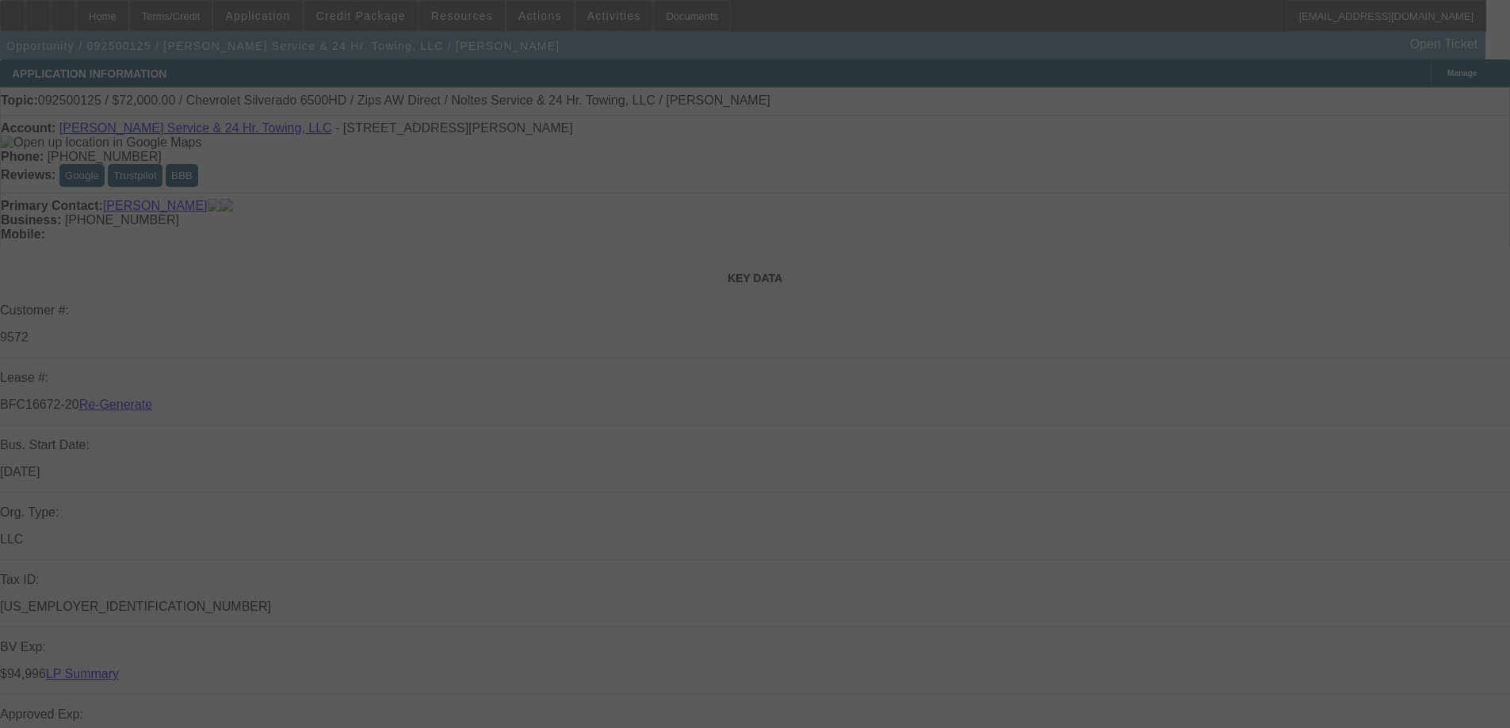
select select "0"
select select "2"
select select "0"
select select "6"
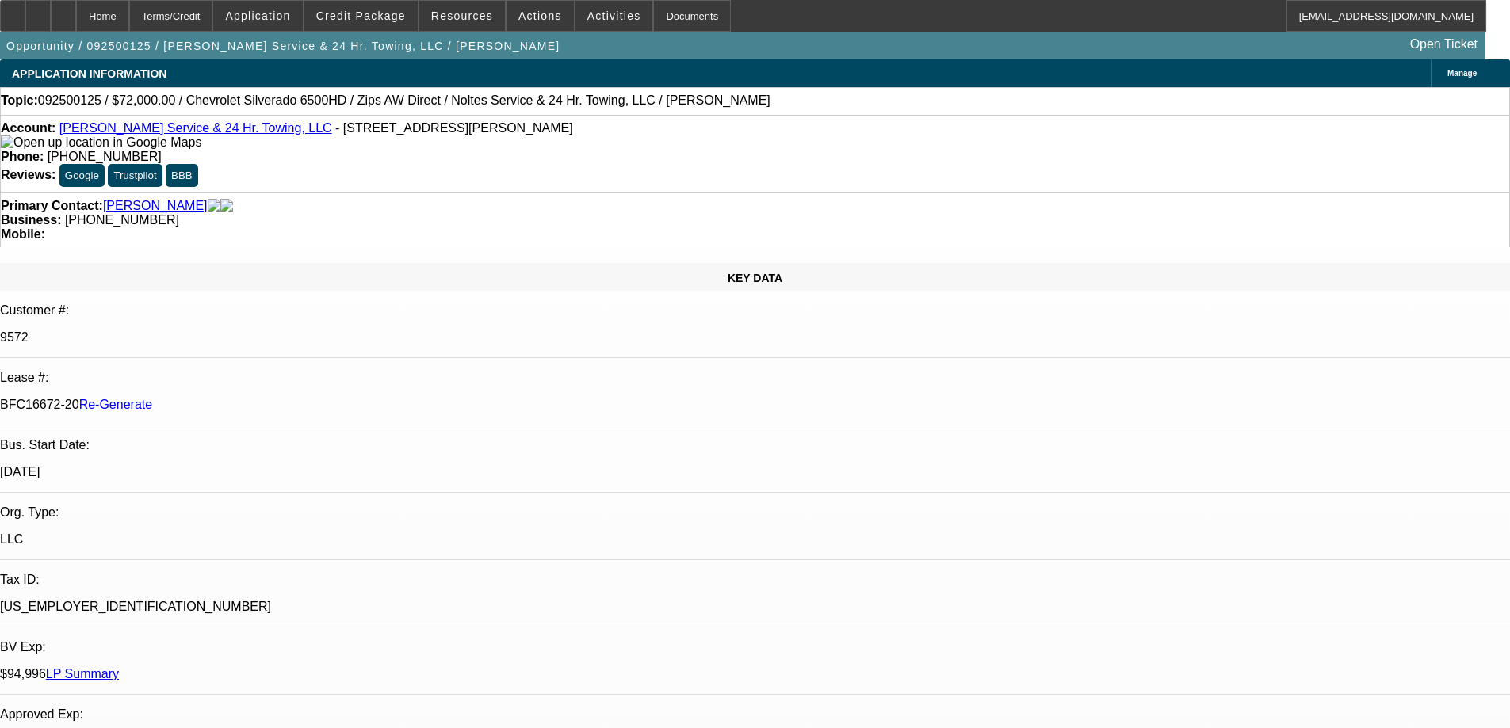
click at [591, 20] on span "Activities" at bounding box center [614, 16] width 54 height 13
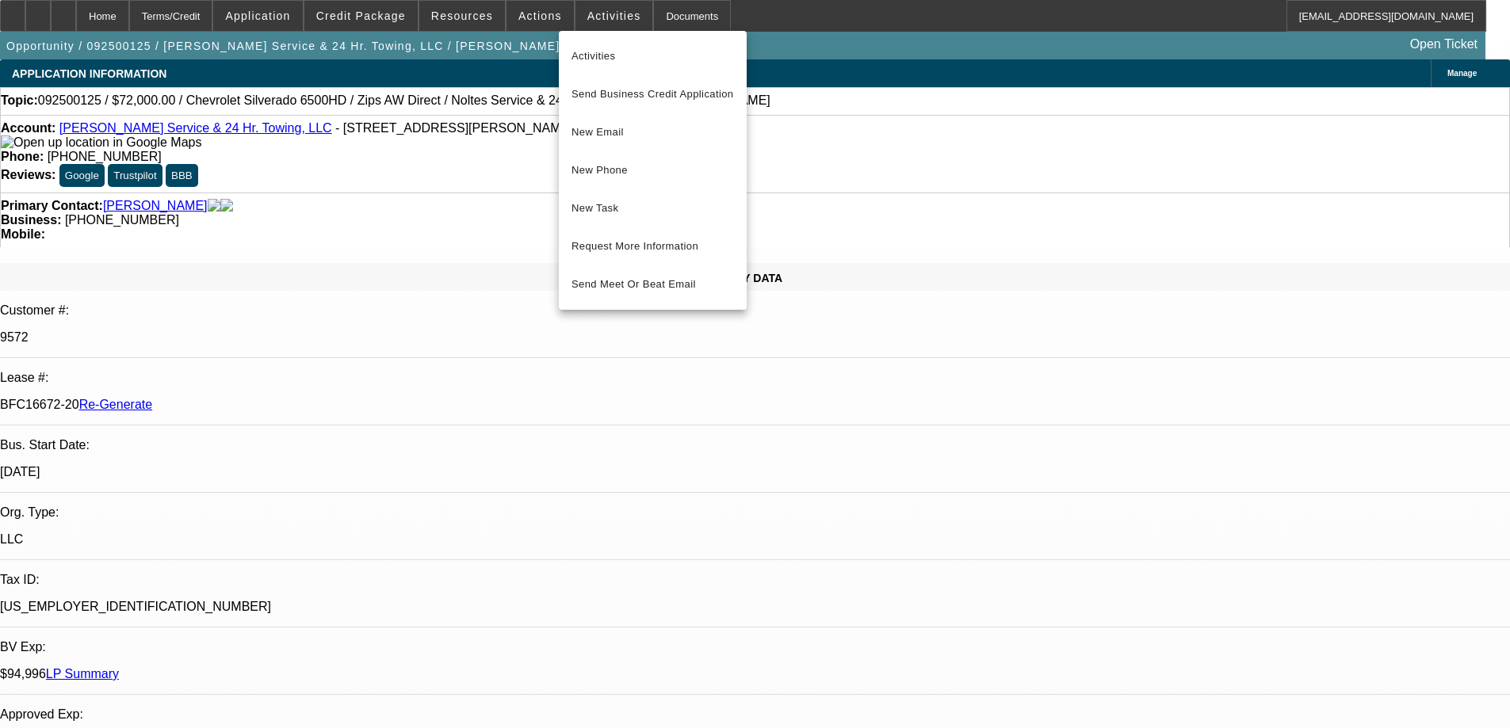
click at [605, 199] on span "New Task" at bounding box center [652, 208] width 162 height 19
